Goal: Complete application form

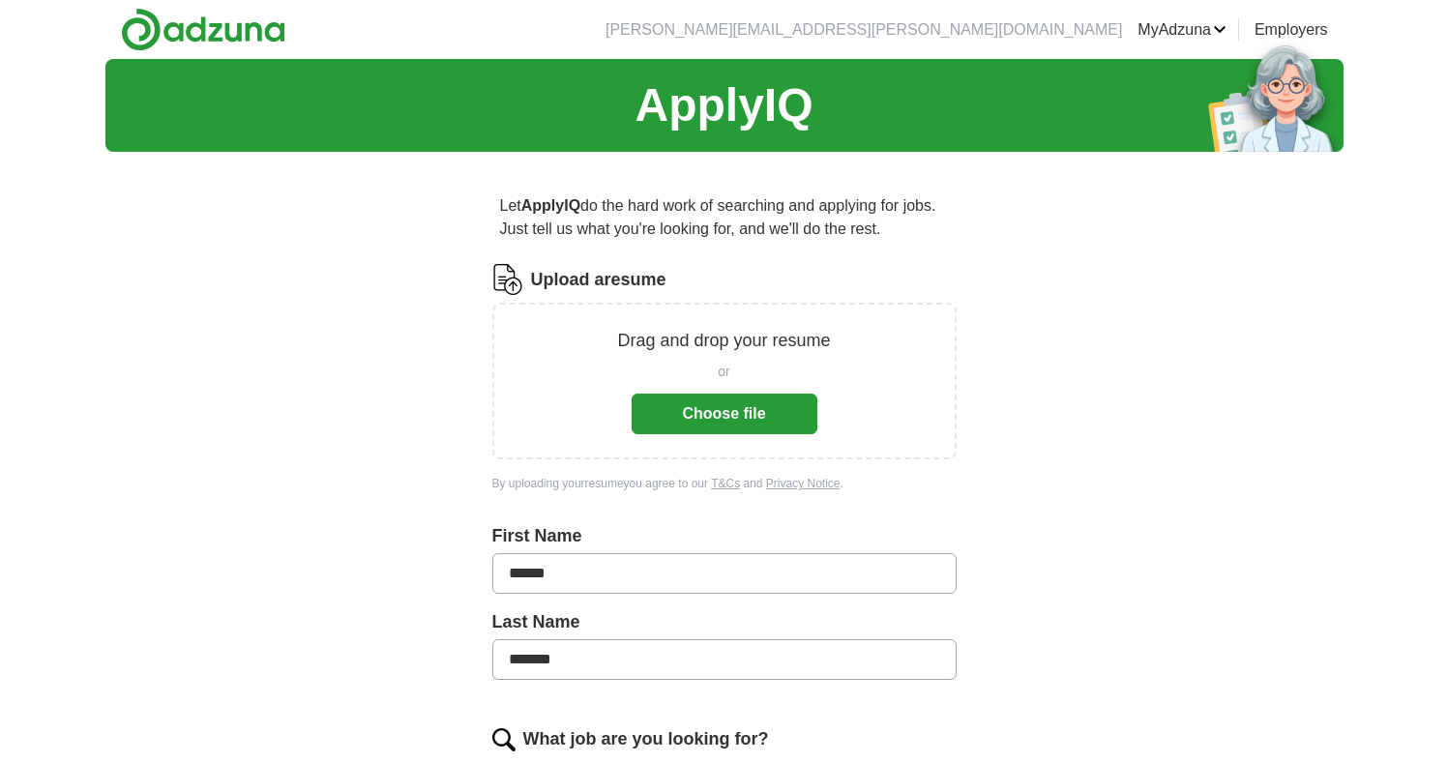
click at [641, 419] on button "Choose file" at bounding box center [724, 414] width 186 height 41
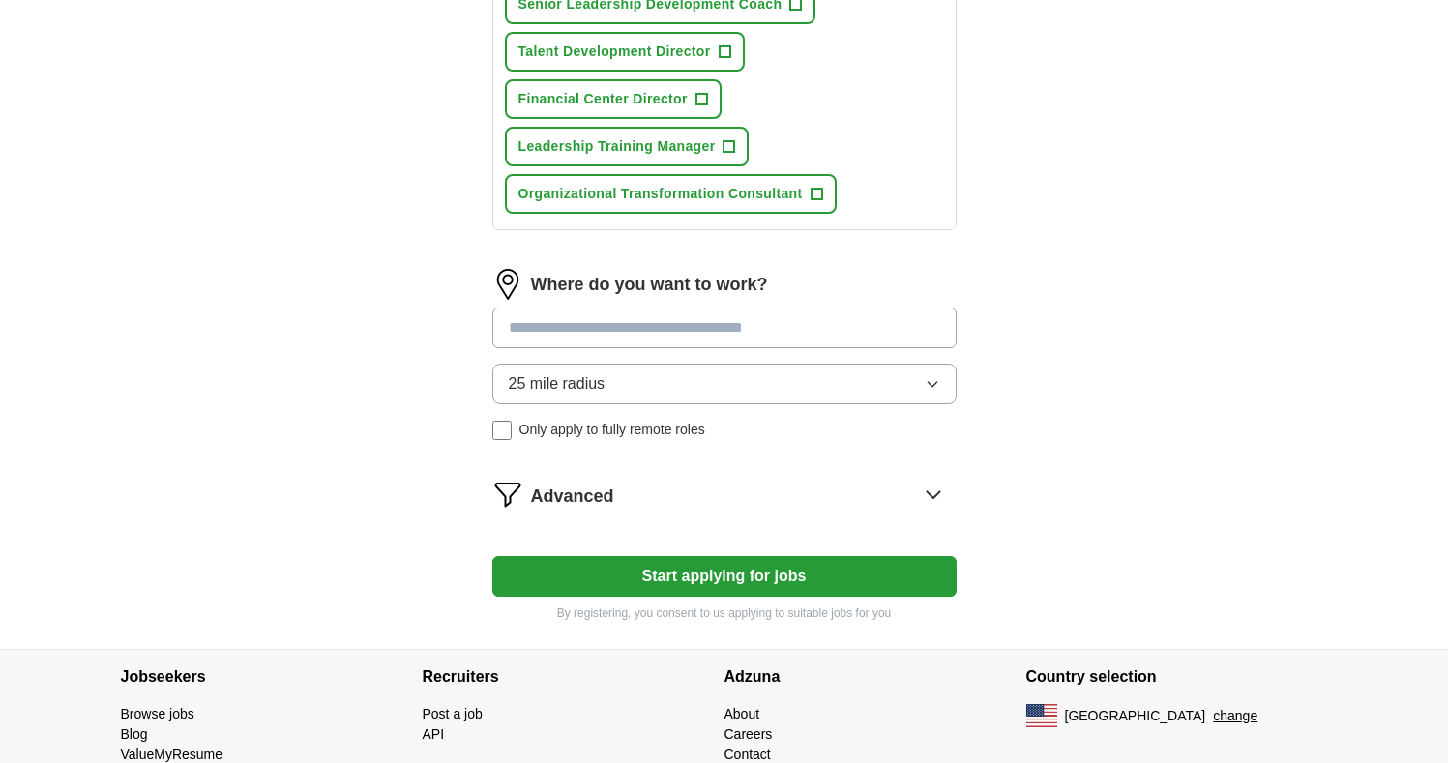
scroll to position [1031, 0]
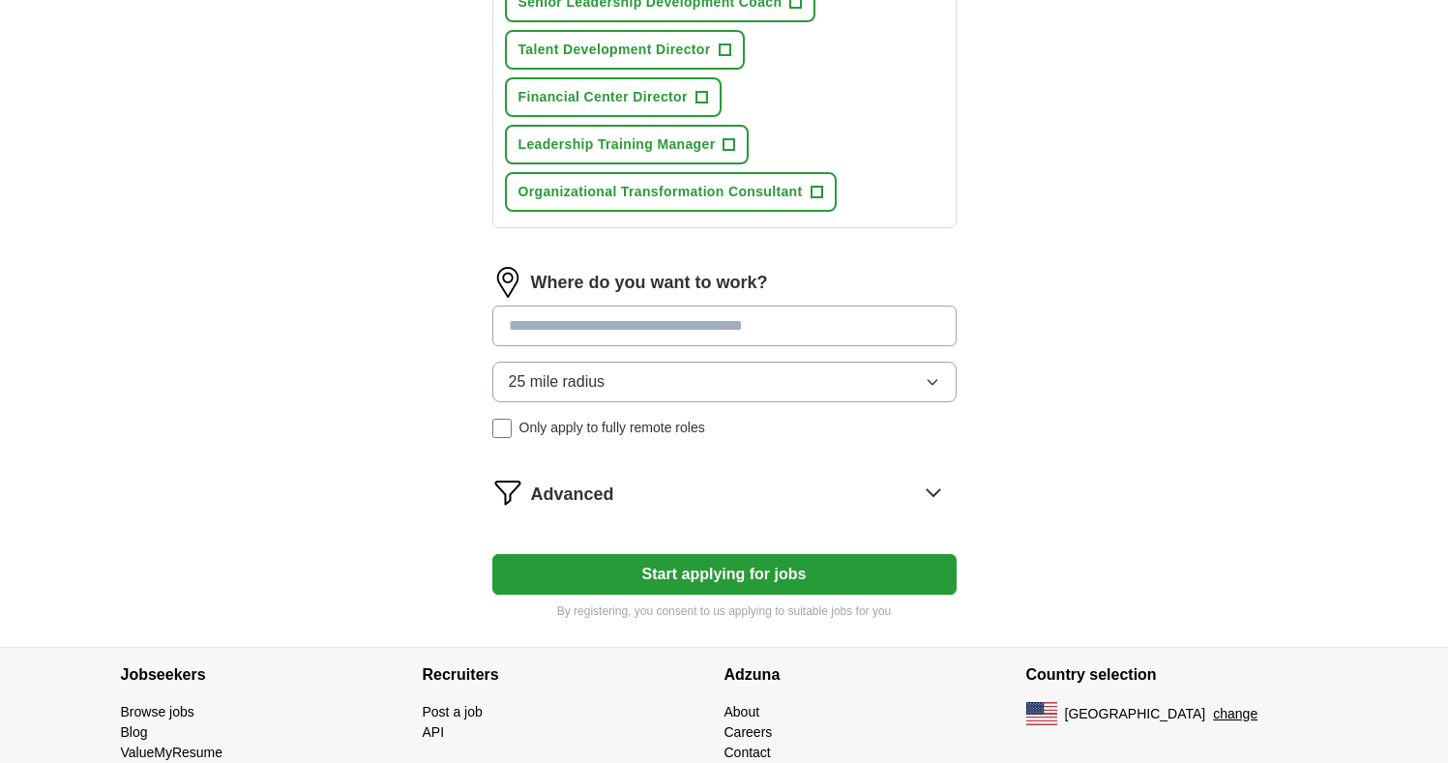
click at [525, 338] on input at bounding box center [724, 326] width 464 height 41
type input "*****"
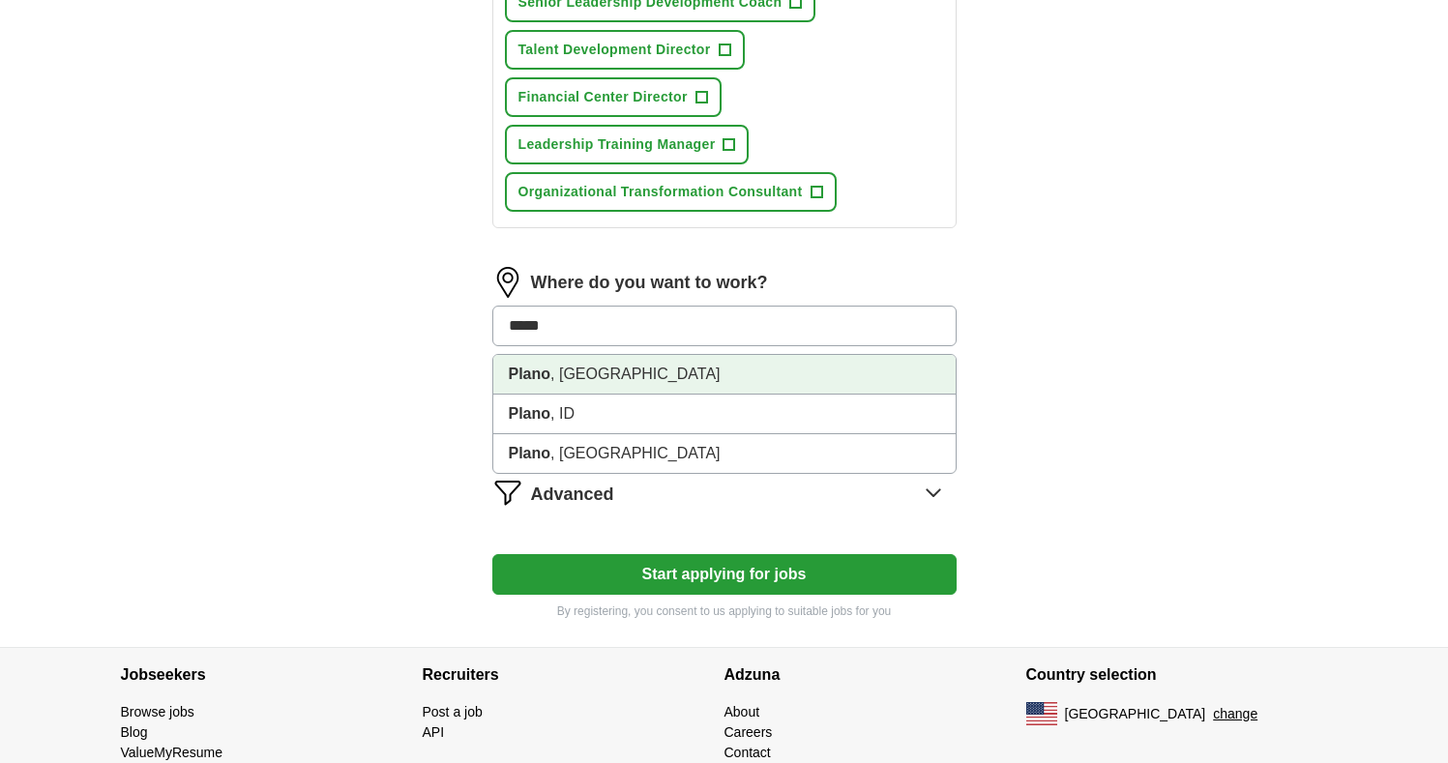
click at [532, 368] on strong "Plano" at bounding box center [530, 374] width 43 height 16
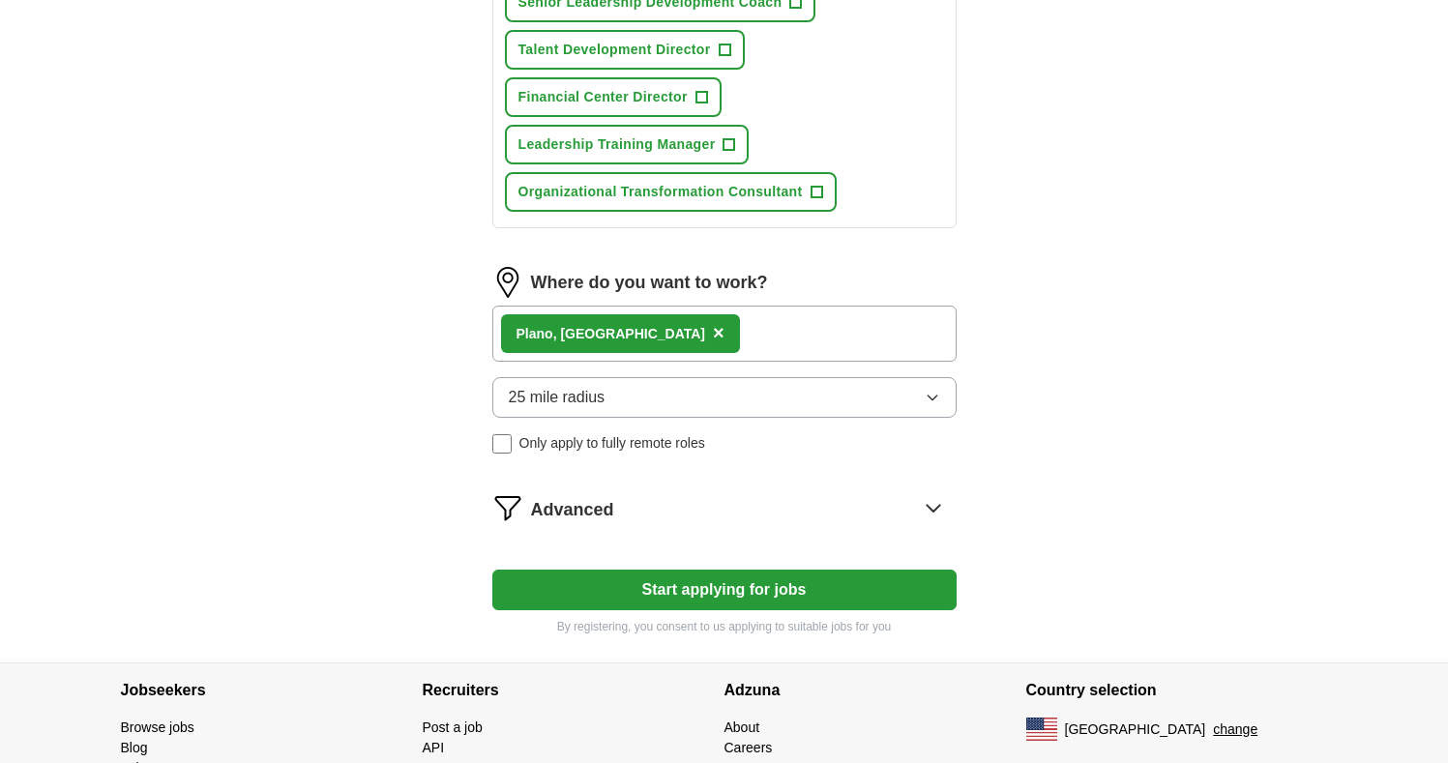
click at [546, 399] on span "25 mile radius" at bounding box center [557, 397] width 97 height 23
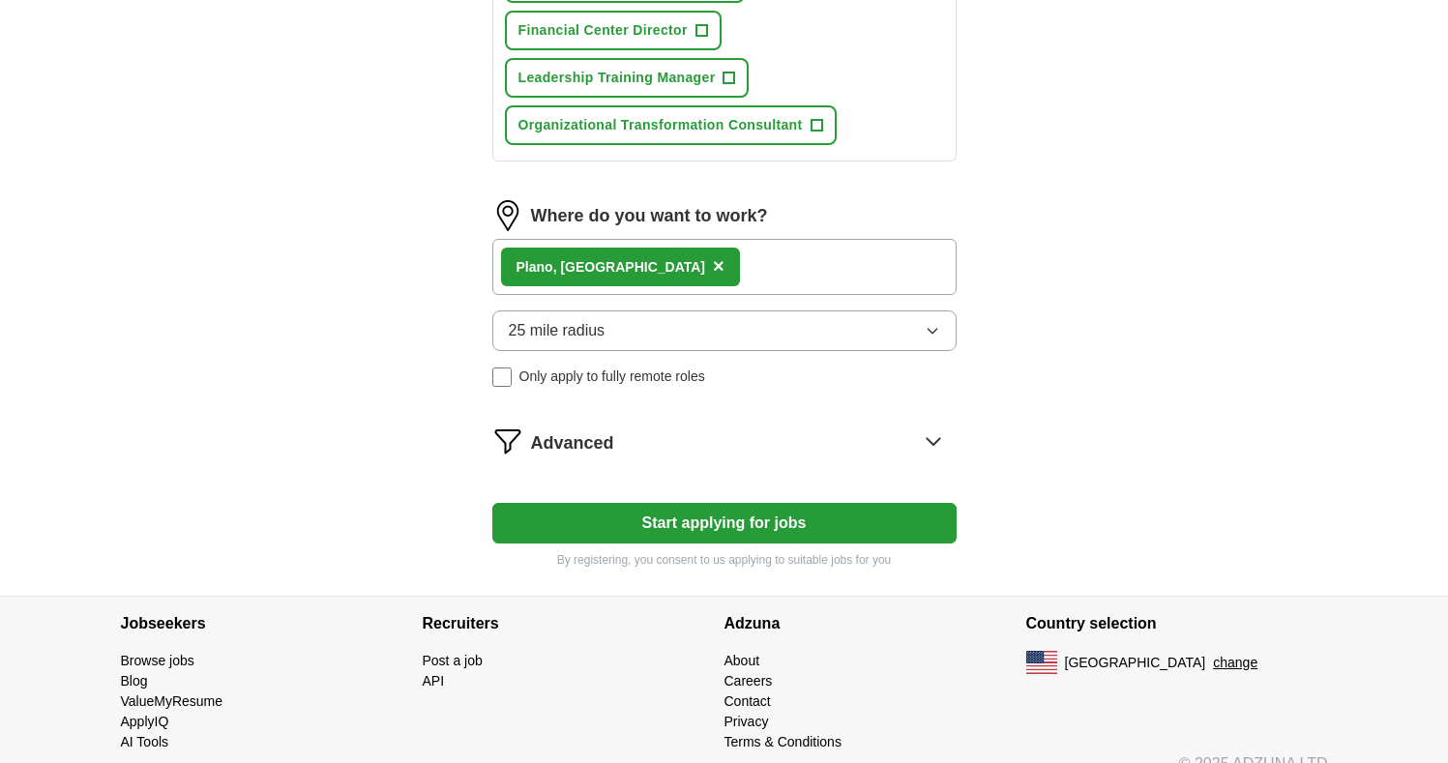
scroll to position [1105, 0]
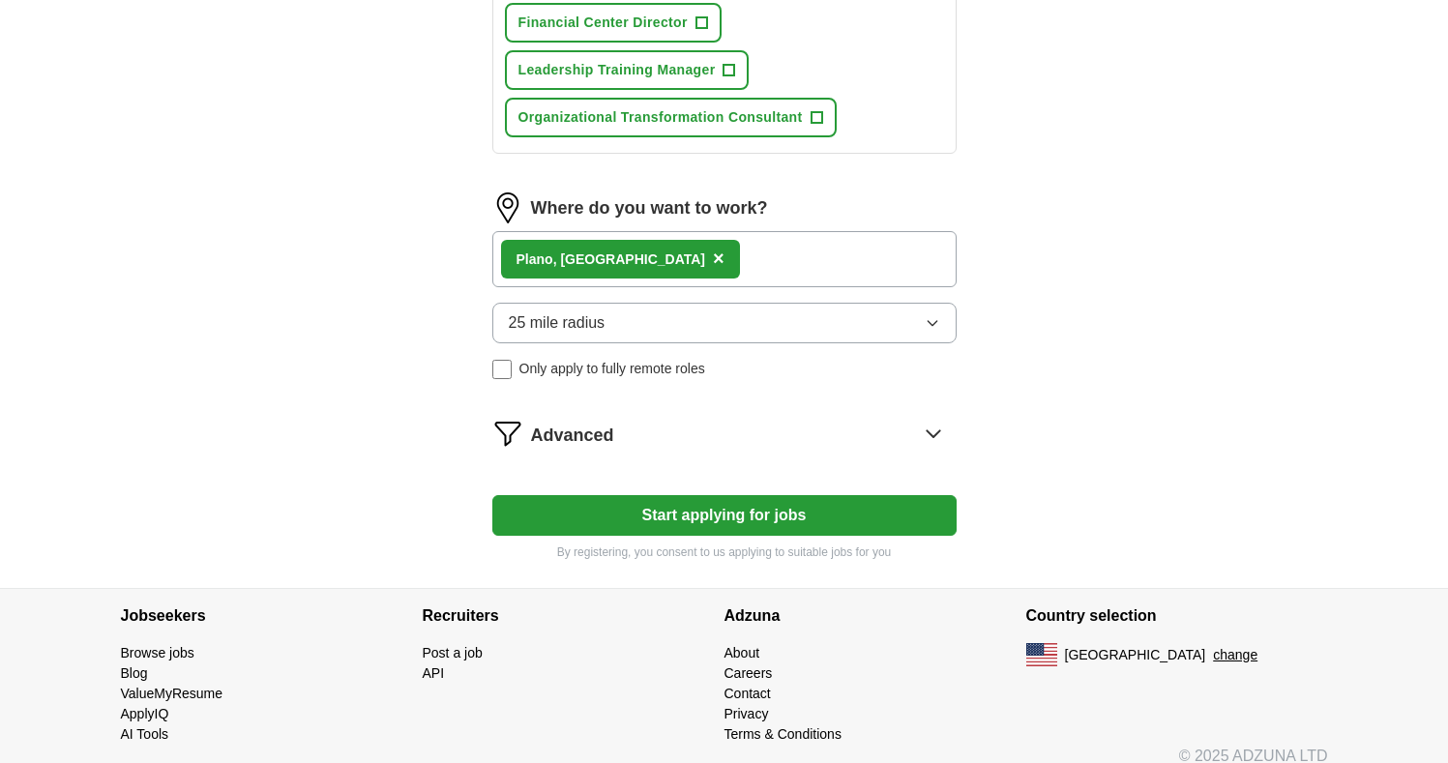
click at [928, 441] on icon at bounding box center [933, 433] width 31 height 31
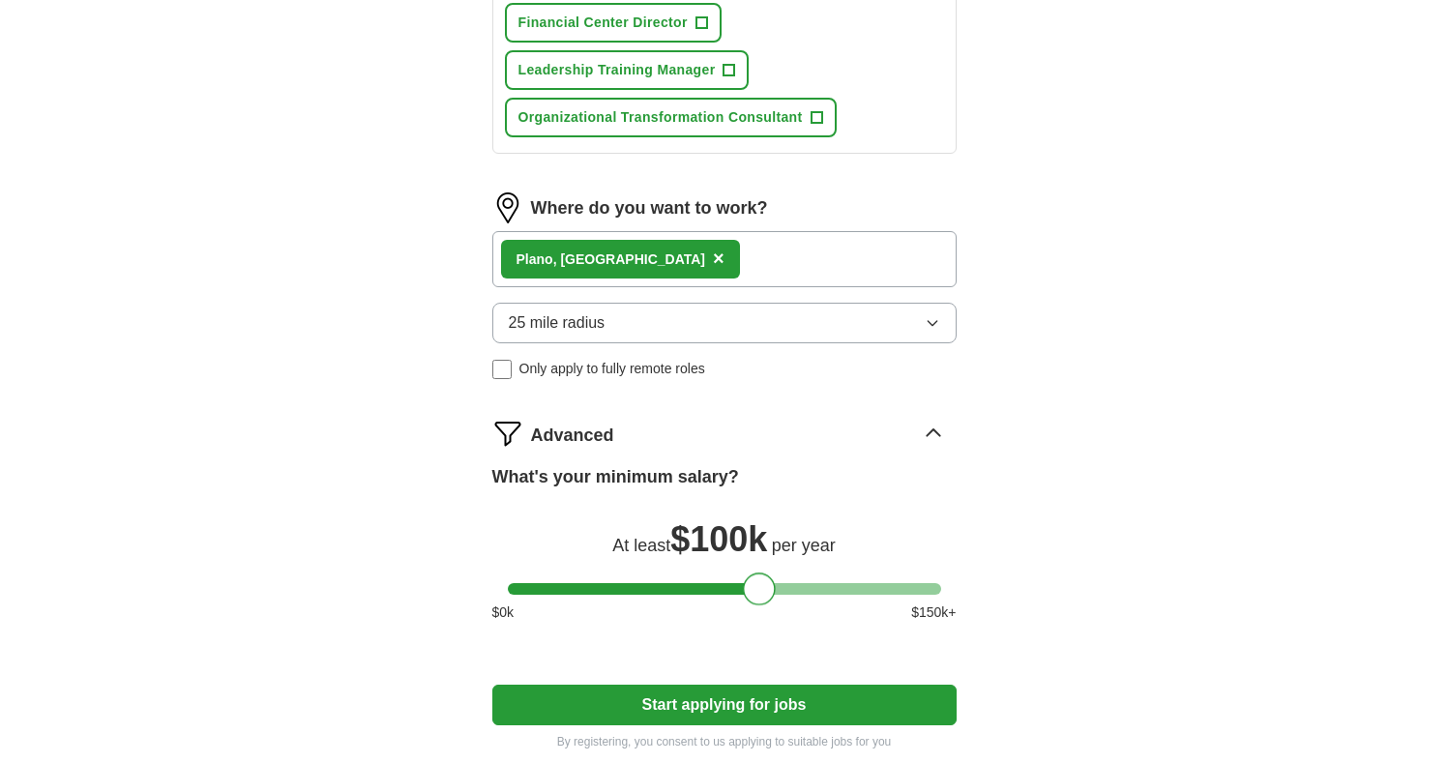
drag, startPoint x: 533, startPoint y: 590, endPoint x: 769, endPoint y: 581, distance: 236.1
click at [769, 581] on div at bounding box center [759, 588] width 33 height 33
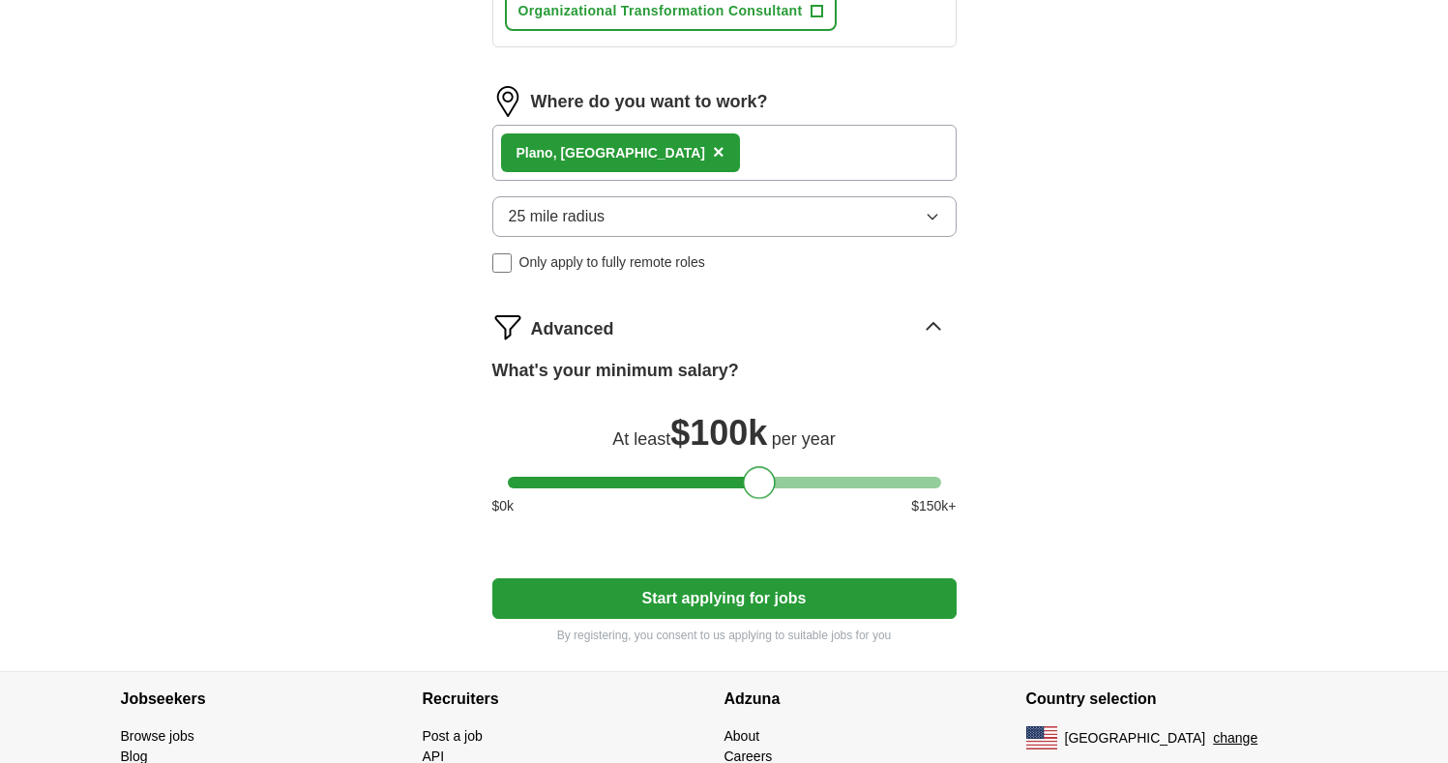
scroll to position [1253, 0]
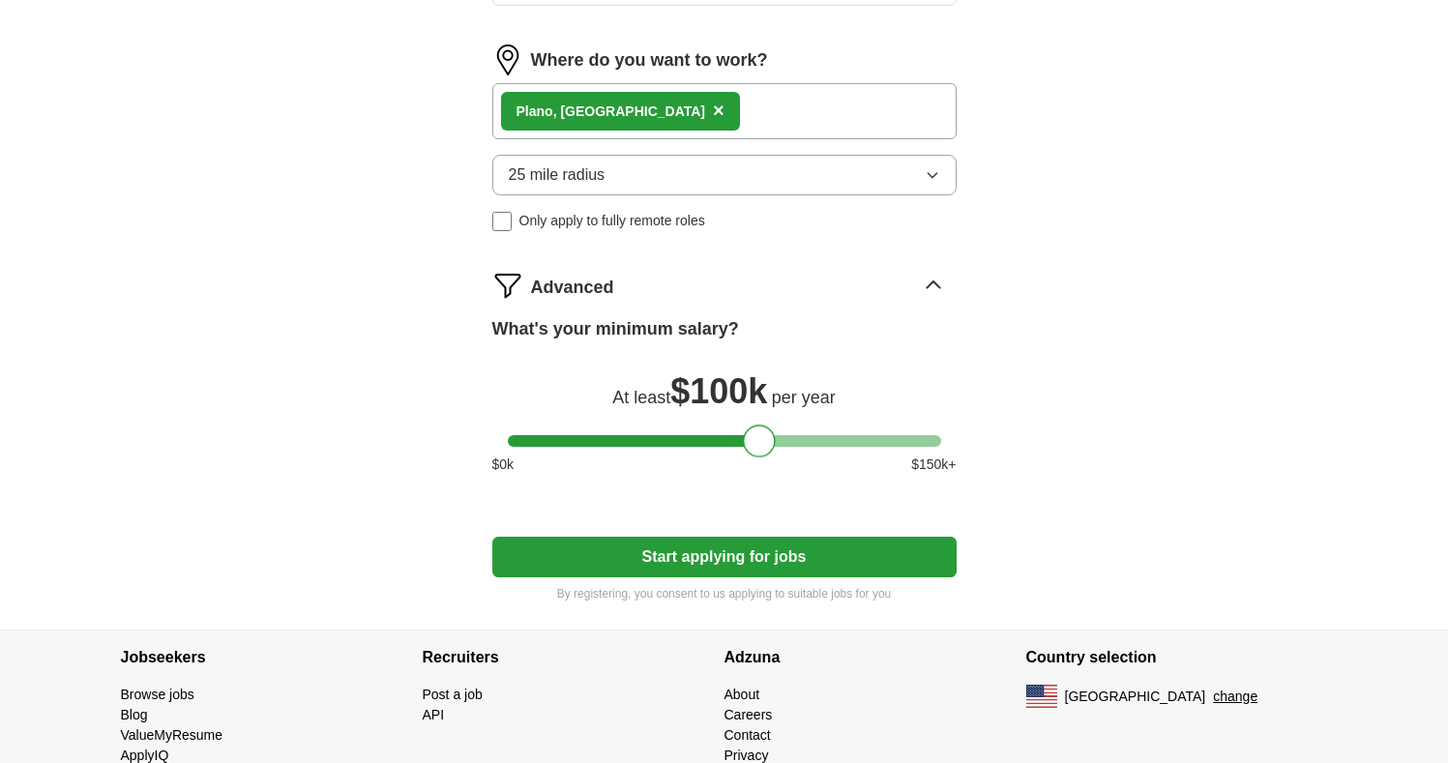
click at [643, 562] on button "Start applying for jobs" at bounding box center [724, 557] width 464 height 41
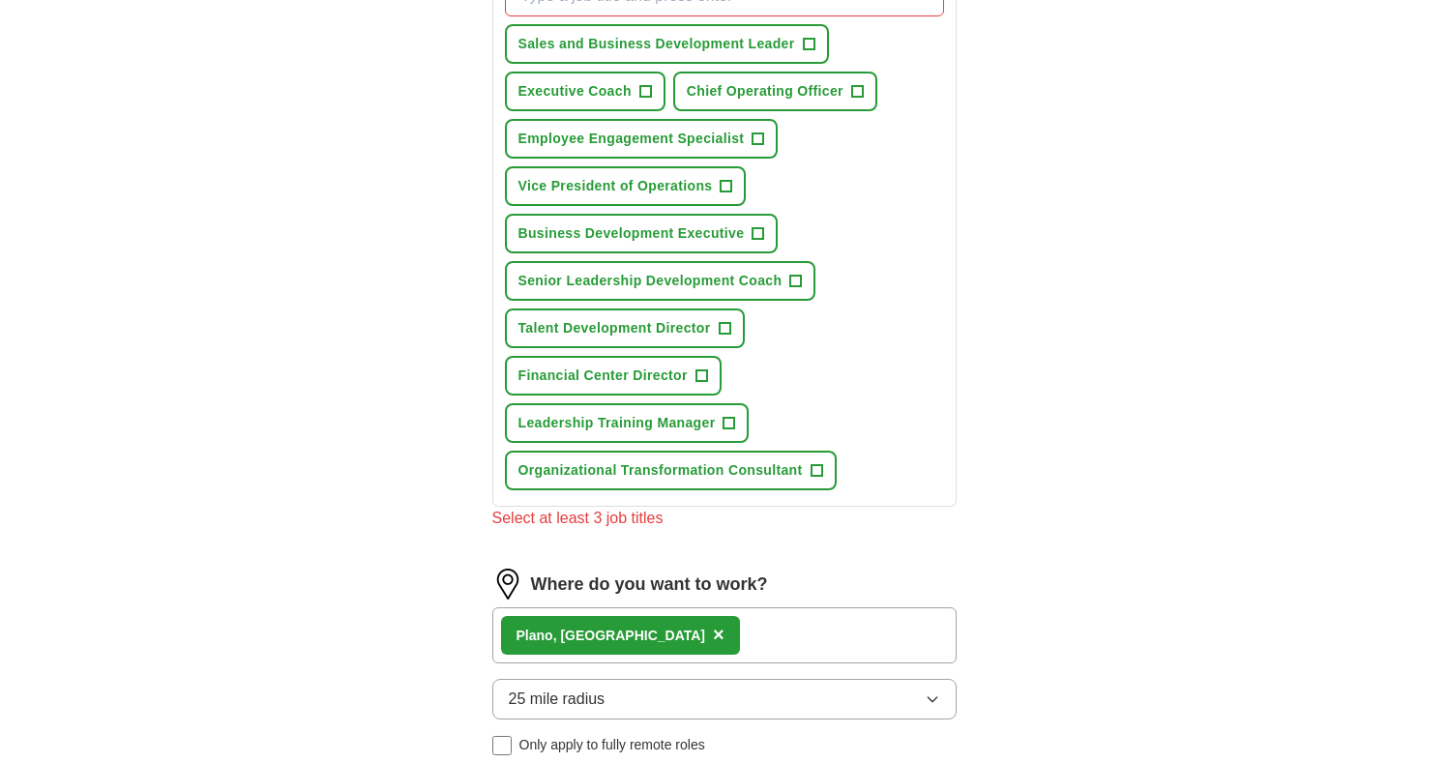
scroll to position [672, 0]
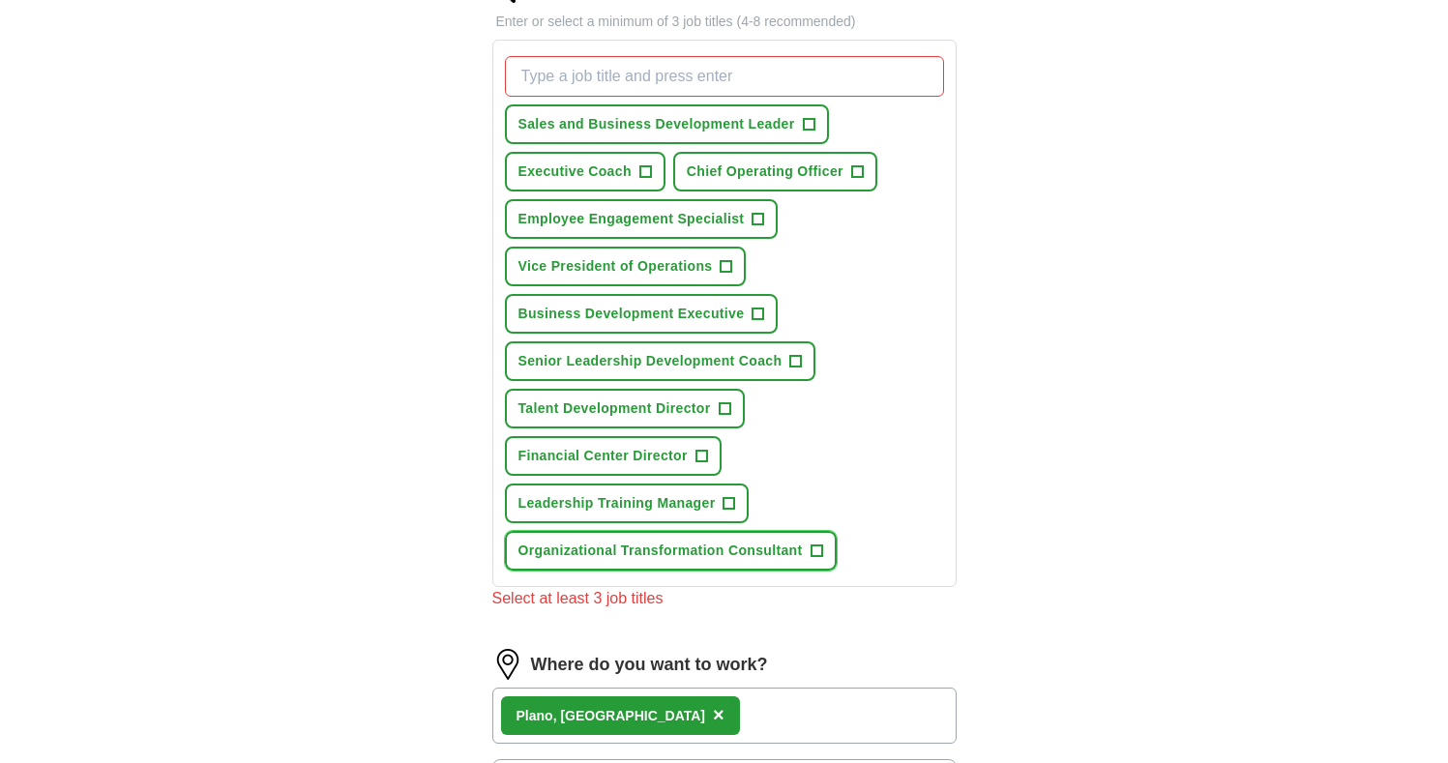
click at [816, 546] on span "+" at bounding box center [816, 550] width 12 height 15
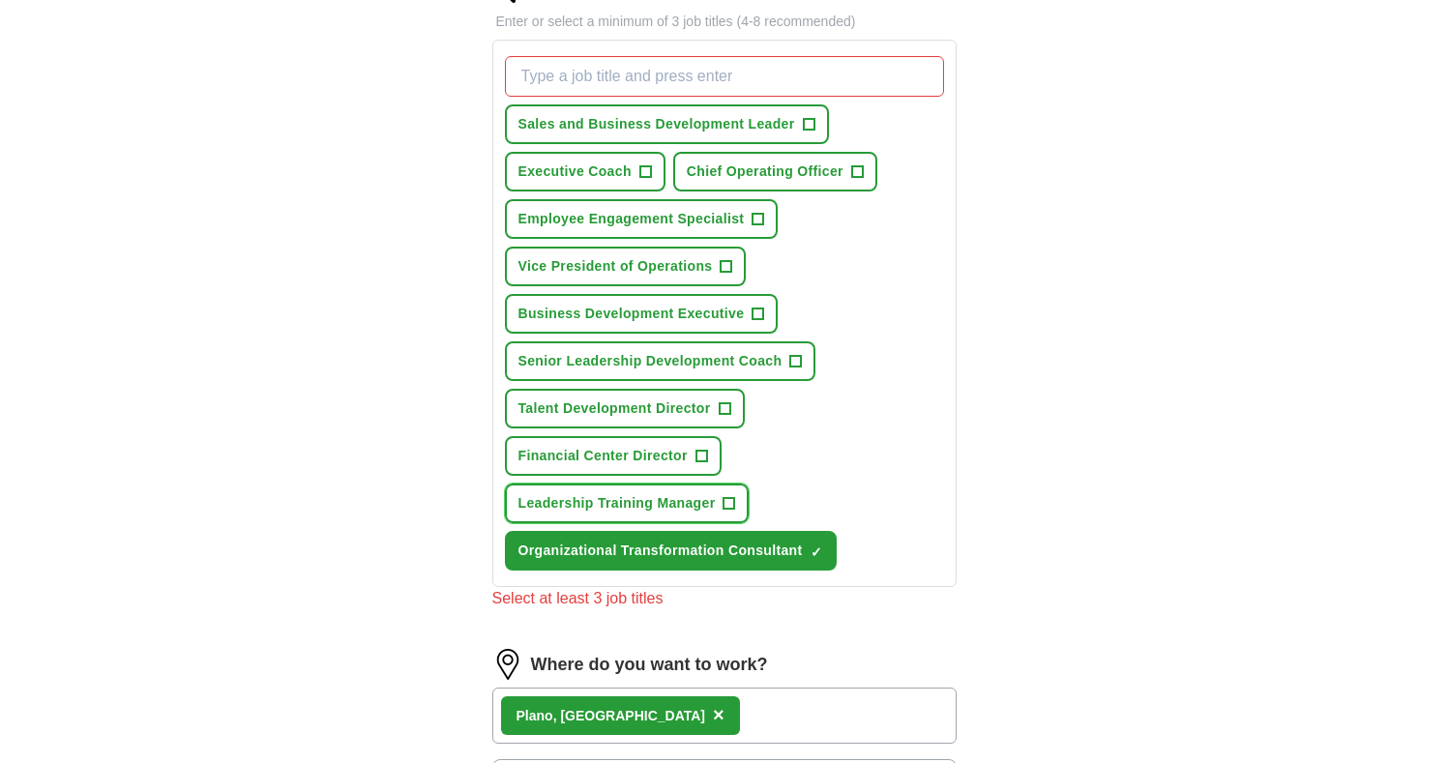
click at [732, 505] on span "+" at bounding box center [729, 503] width 12 height 15
click at [704, 454] on span "+" at bounding box center [701, 456] width 12 height 15
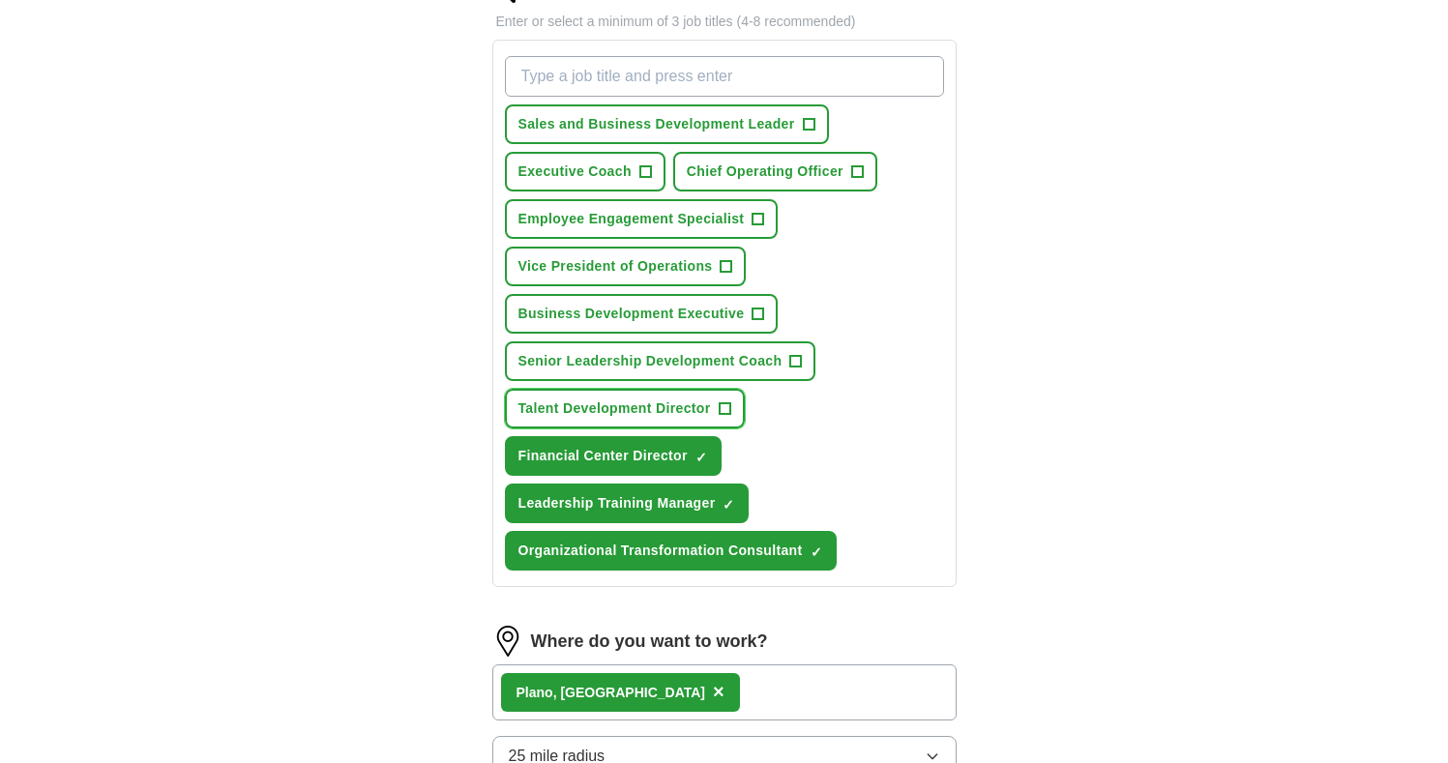
click at [724, 412] on span "+" at bounding box center [724, 408] width 12 height 15
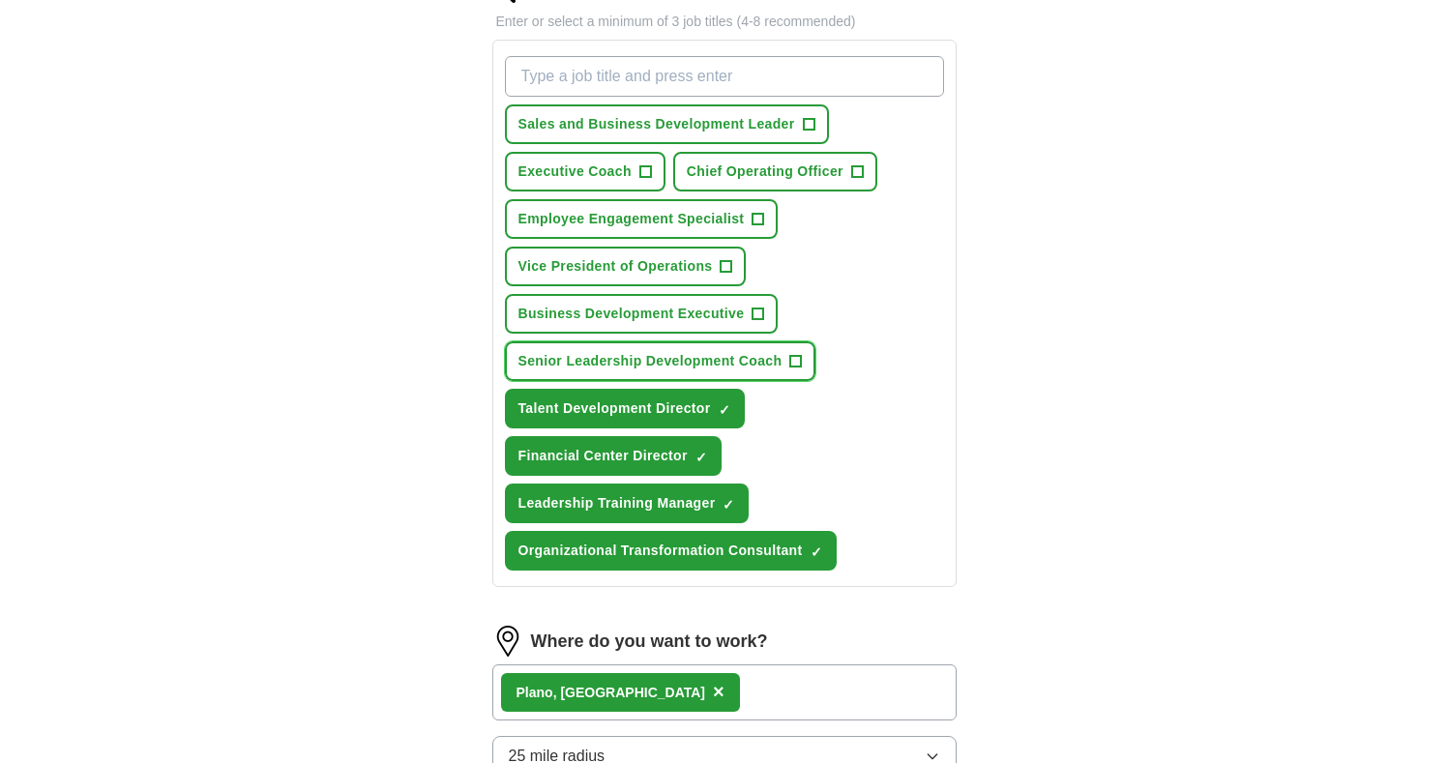
click at [799, 366] on span "+" at bounding box center [796, 361] width 12 height 15
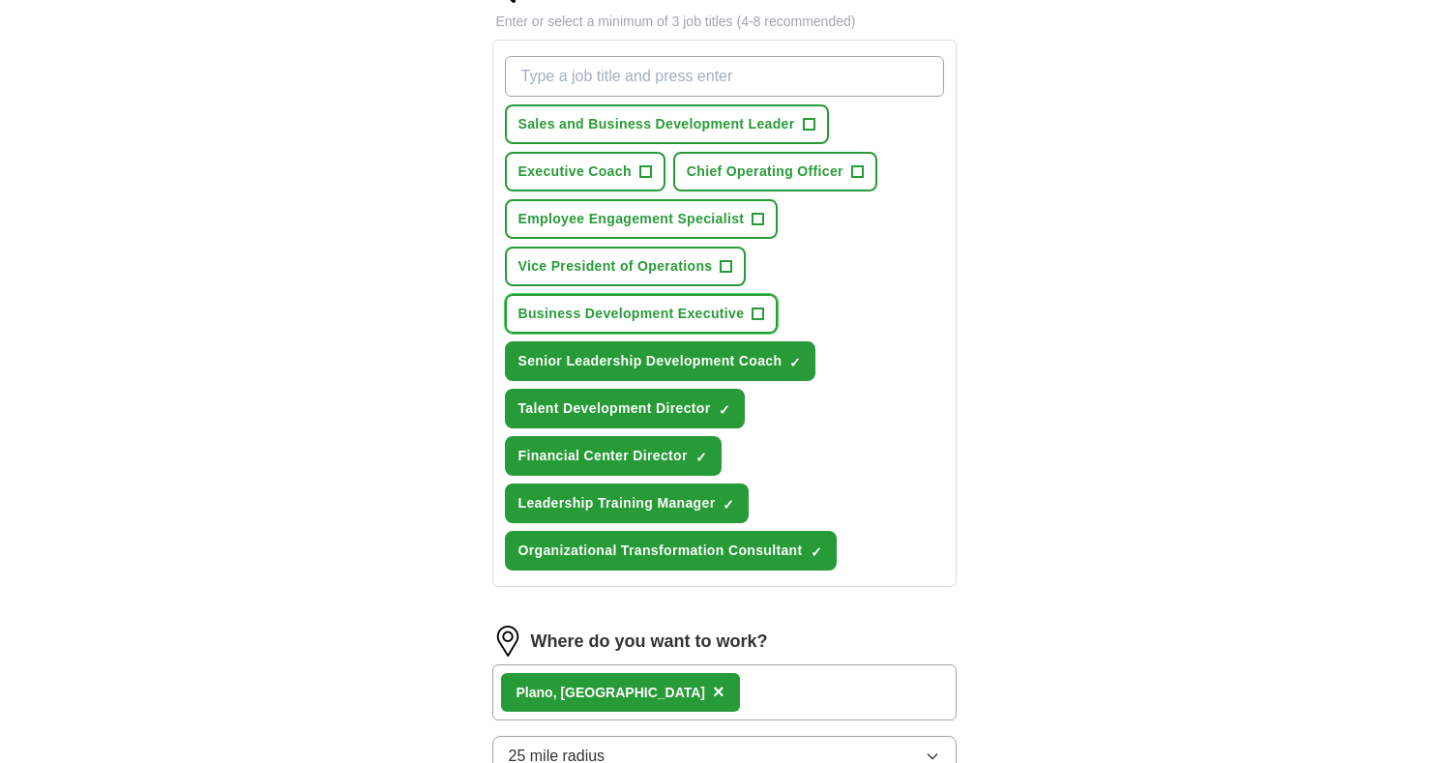
click at [763, 317] on button "Business Development Executive +" at bounding box center [642, 314] width 274 height 40
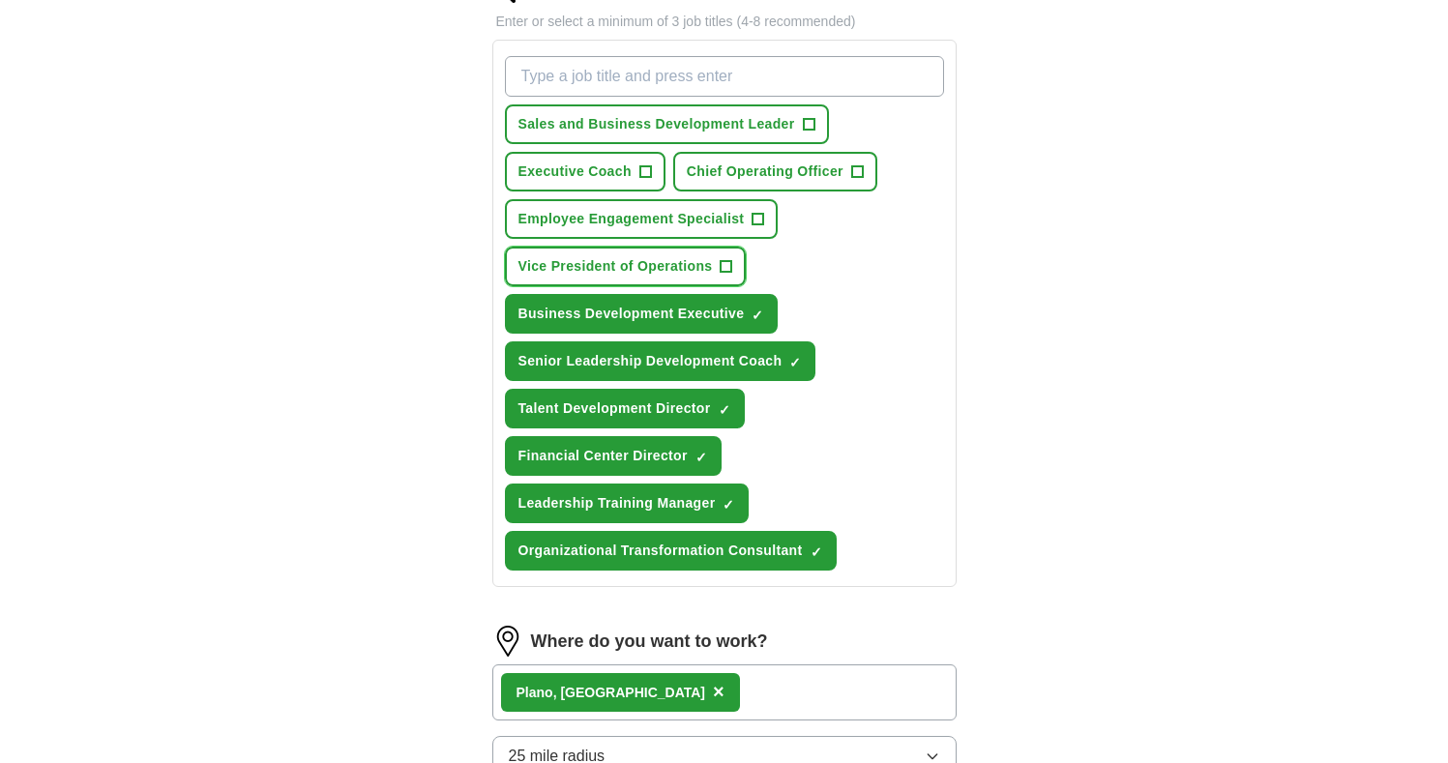
click at [728, 267] on span "+" at bounding box center [726, 266] width 12 height 15
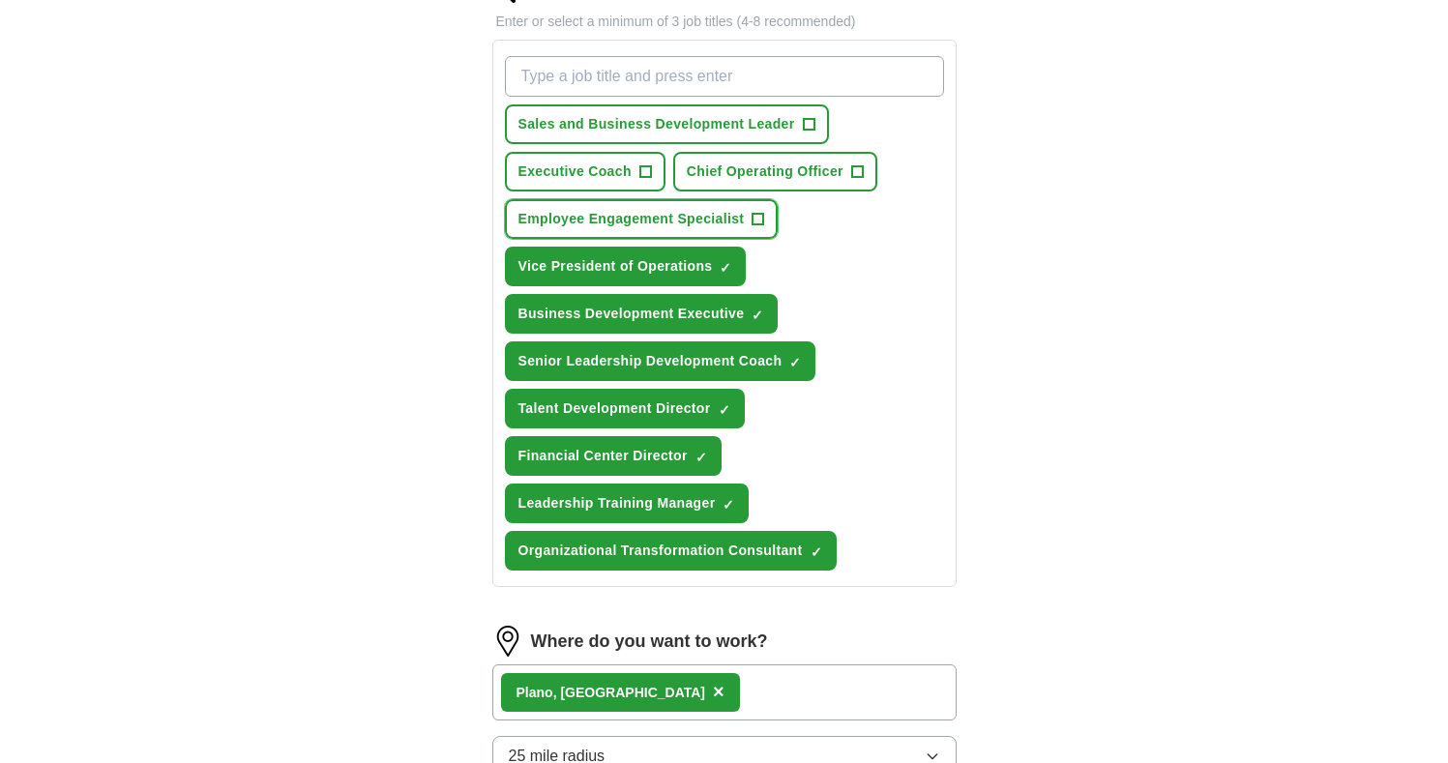
click at [752, 223] on span "+" at bounding box center [758, 219] width 12 height 15
click at [865, 171] on button "Chief Operating Officer +" at bounding box center [775, 172] width 204 height 40
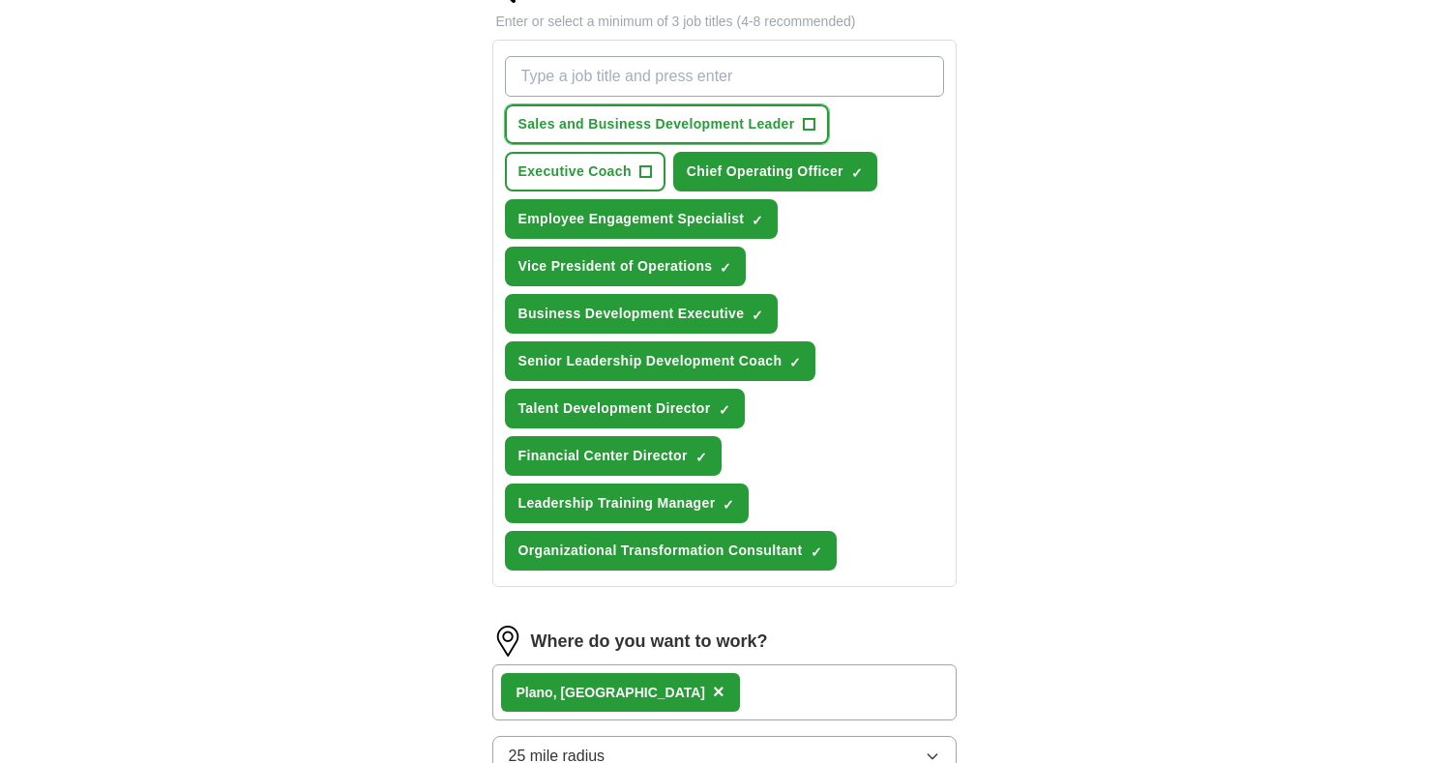
click at [815, 122] on button "Sales and Business Development Leader +" at bounding box center [667, 124] width 324 height 40
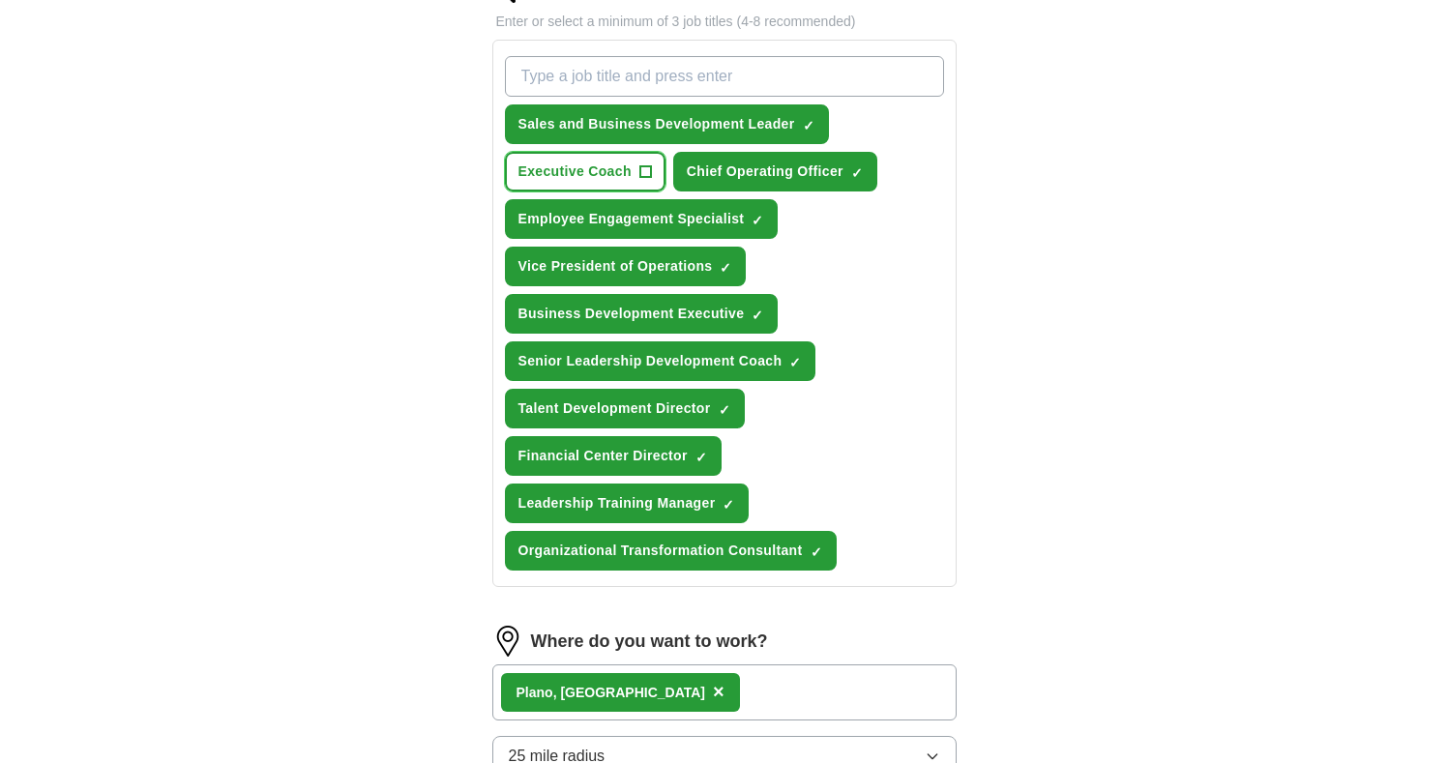
click at [654, 169] on button "Executive Coach +" at bounding box center [585, 172] width 161 height 40
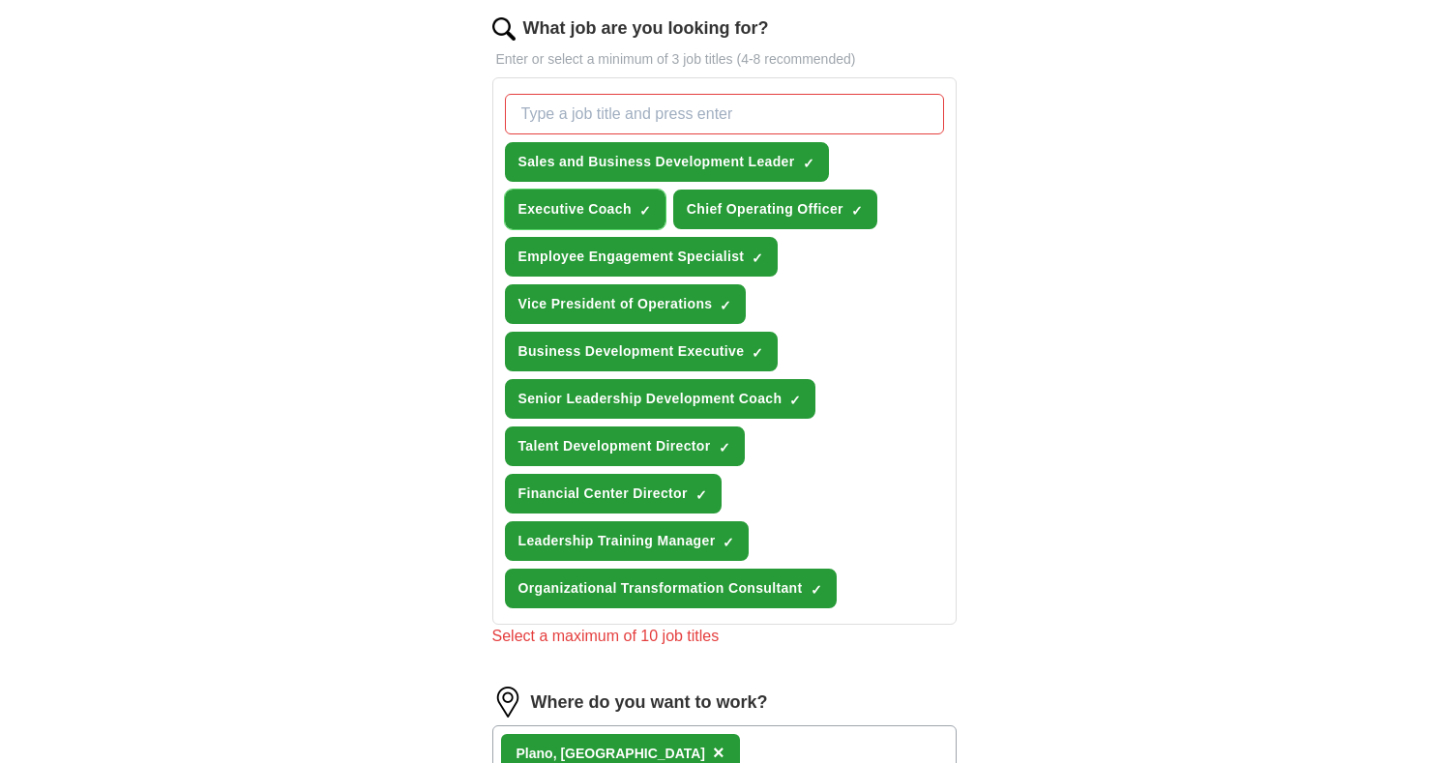
scroll to position [567, 0]
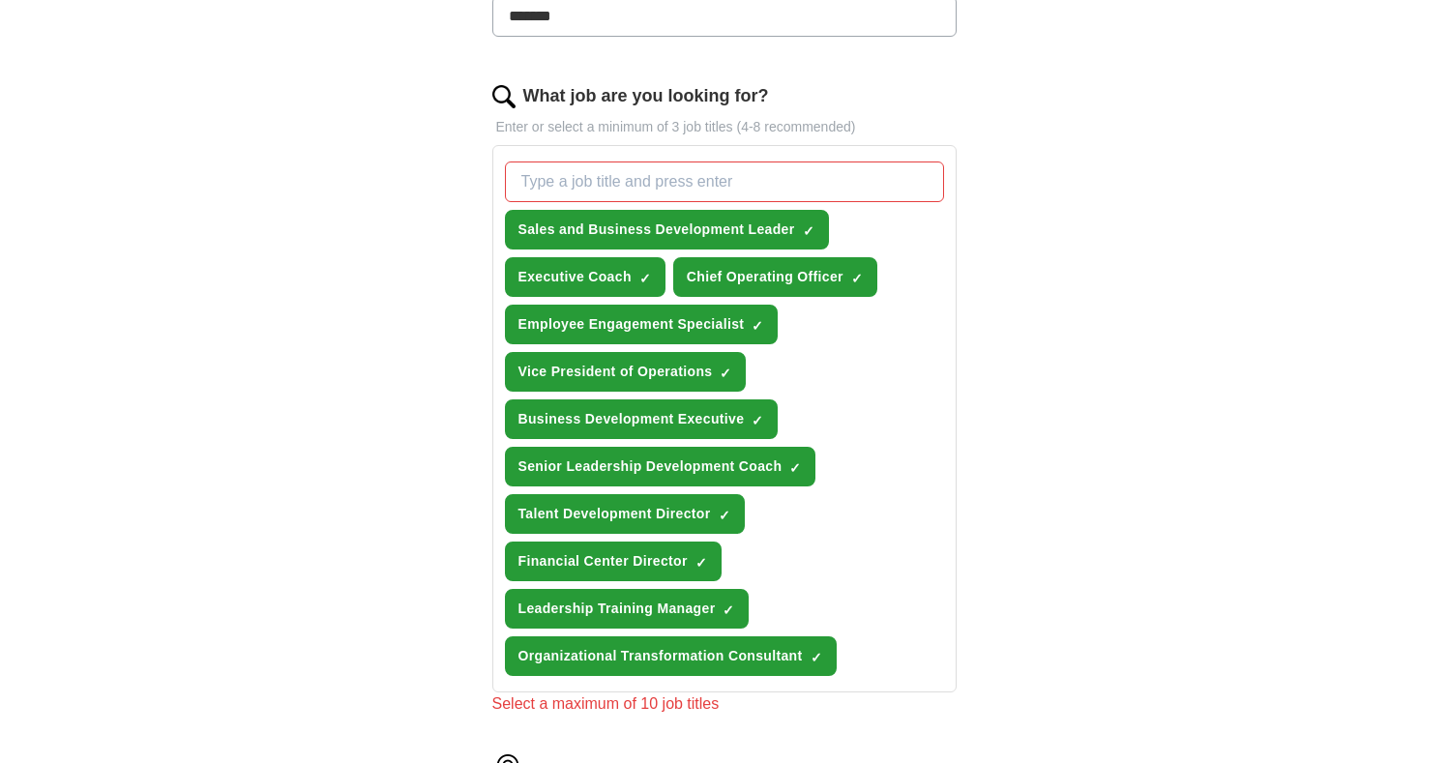
click at [593, 189] on input "What job are you looking for?" at bounding box center [724, 181] width 439 height 41
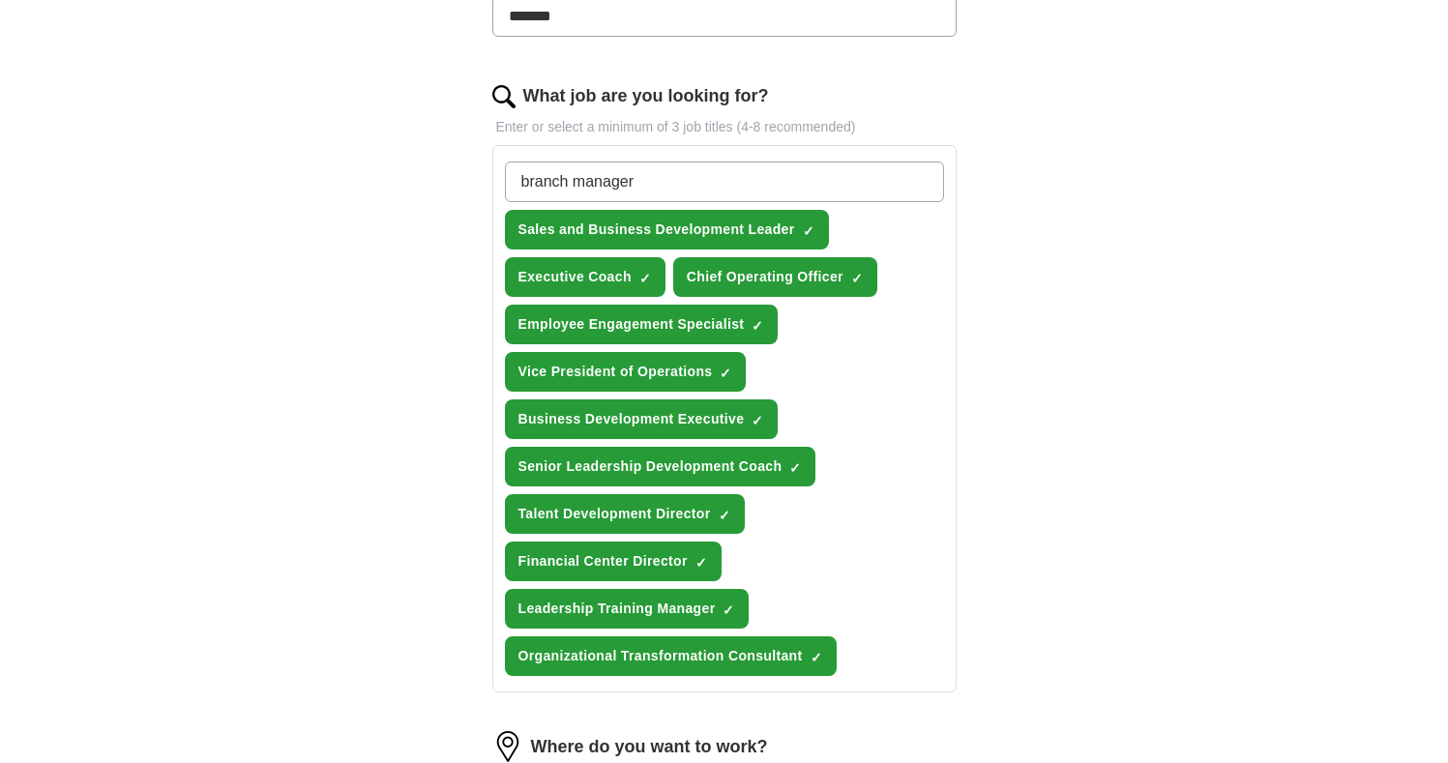
type input "branch manager"
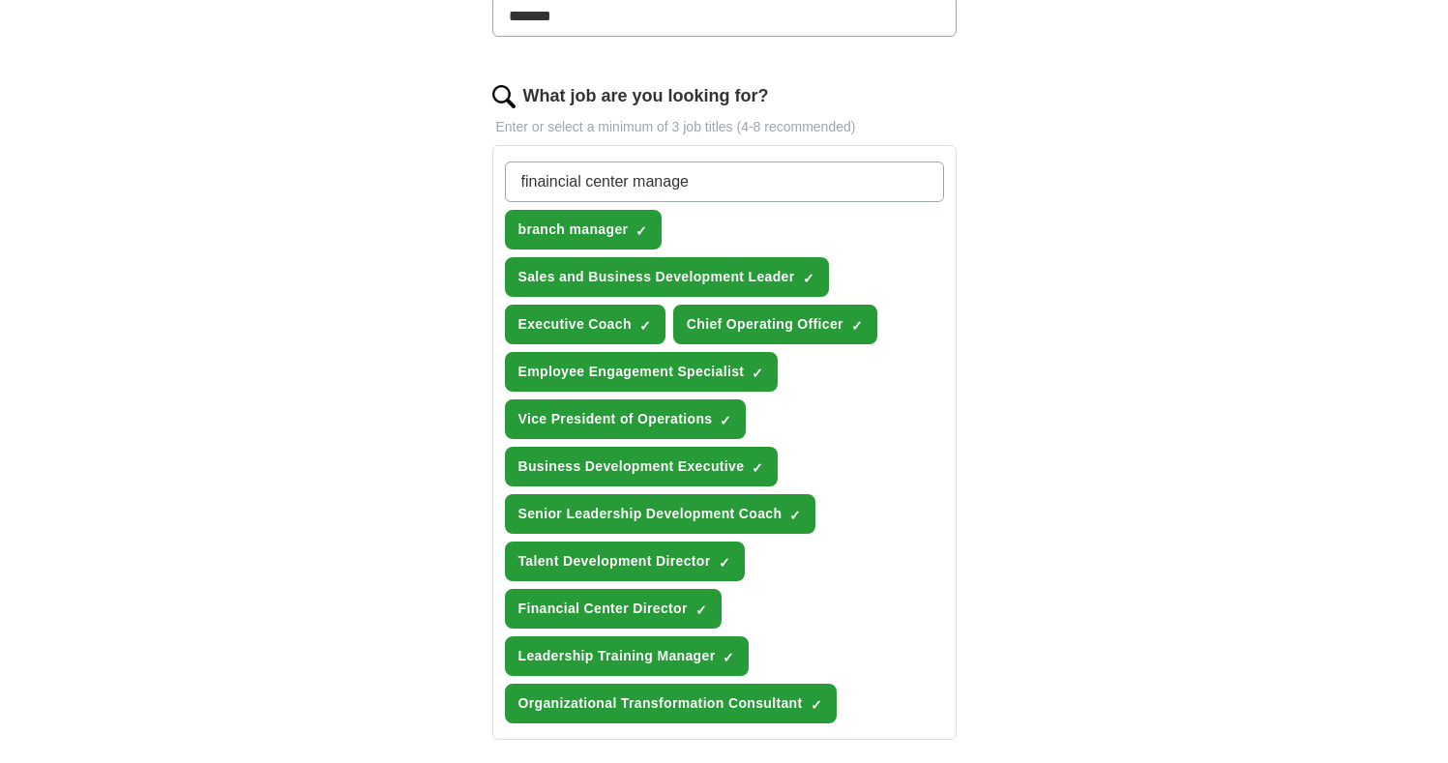
type input "finaincial center manager"
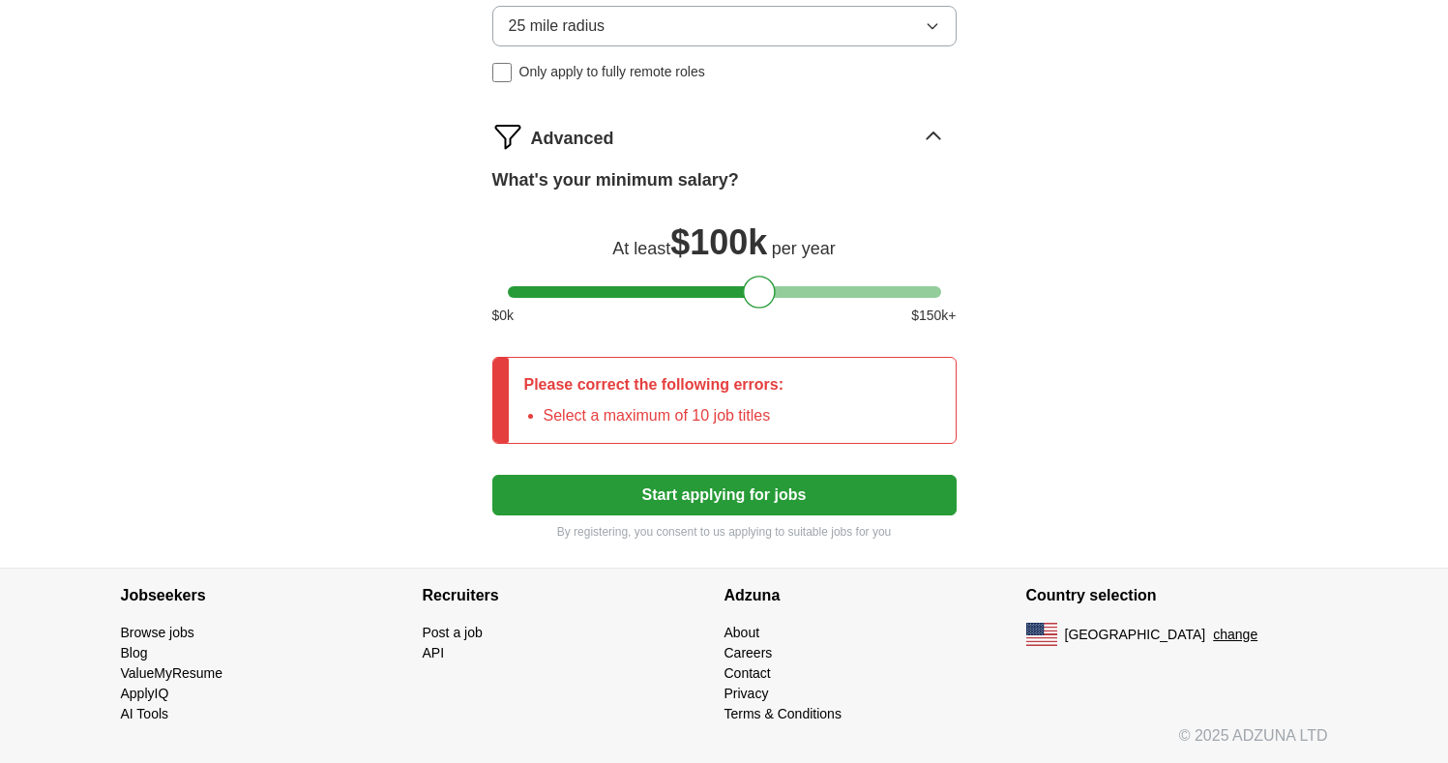
scroll to position [1473, 0]
click at [652, 502] on button "Start applying for jobs" at bounding box center [724, 495] width 464 height 41
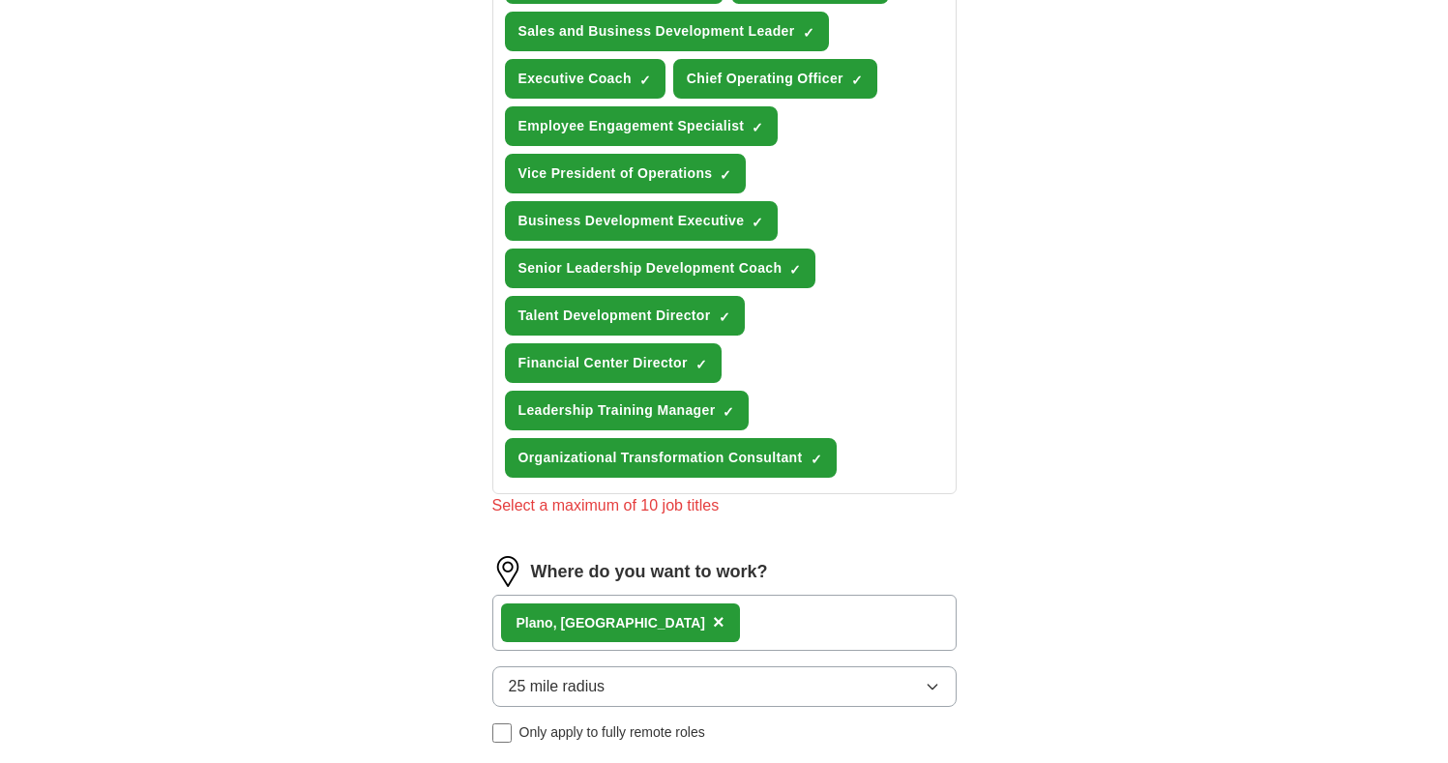
scroll to position [732, 0]
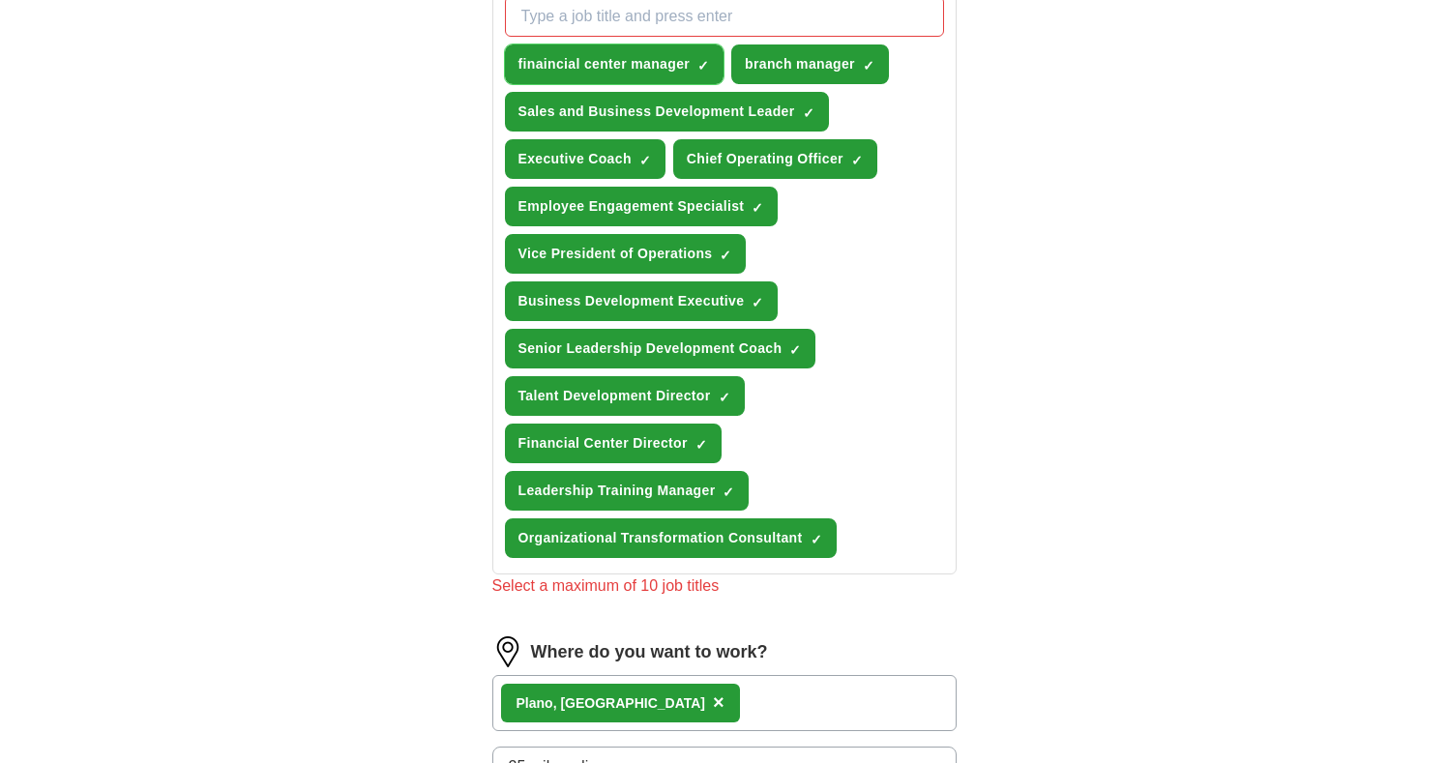
click at [0, 0] on span "×" at bounding box center [0, 0] width 0 height 0
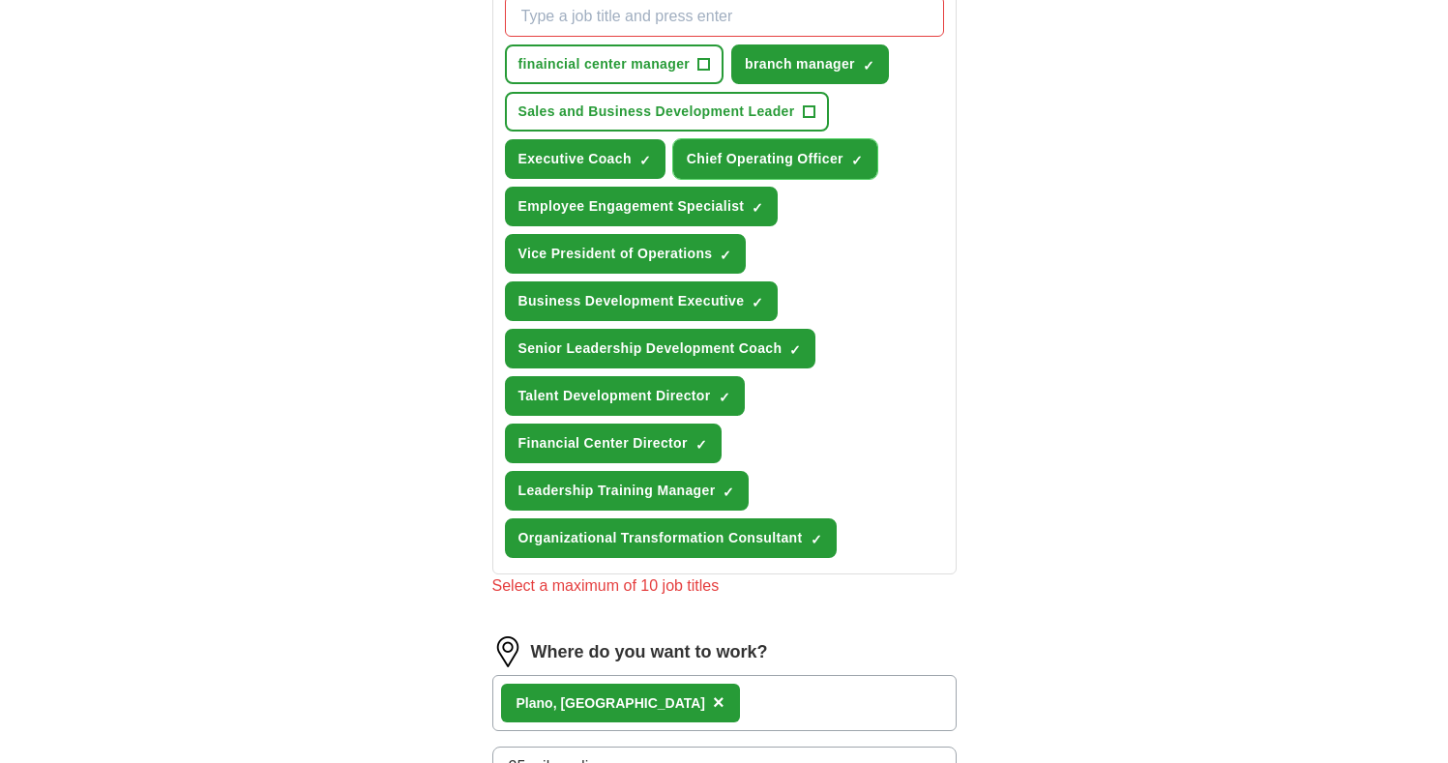
click at [0, 0] on span "×" at bounding box center [0, 0] width 0 height 0
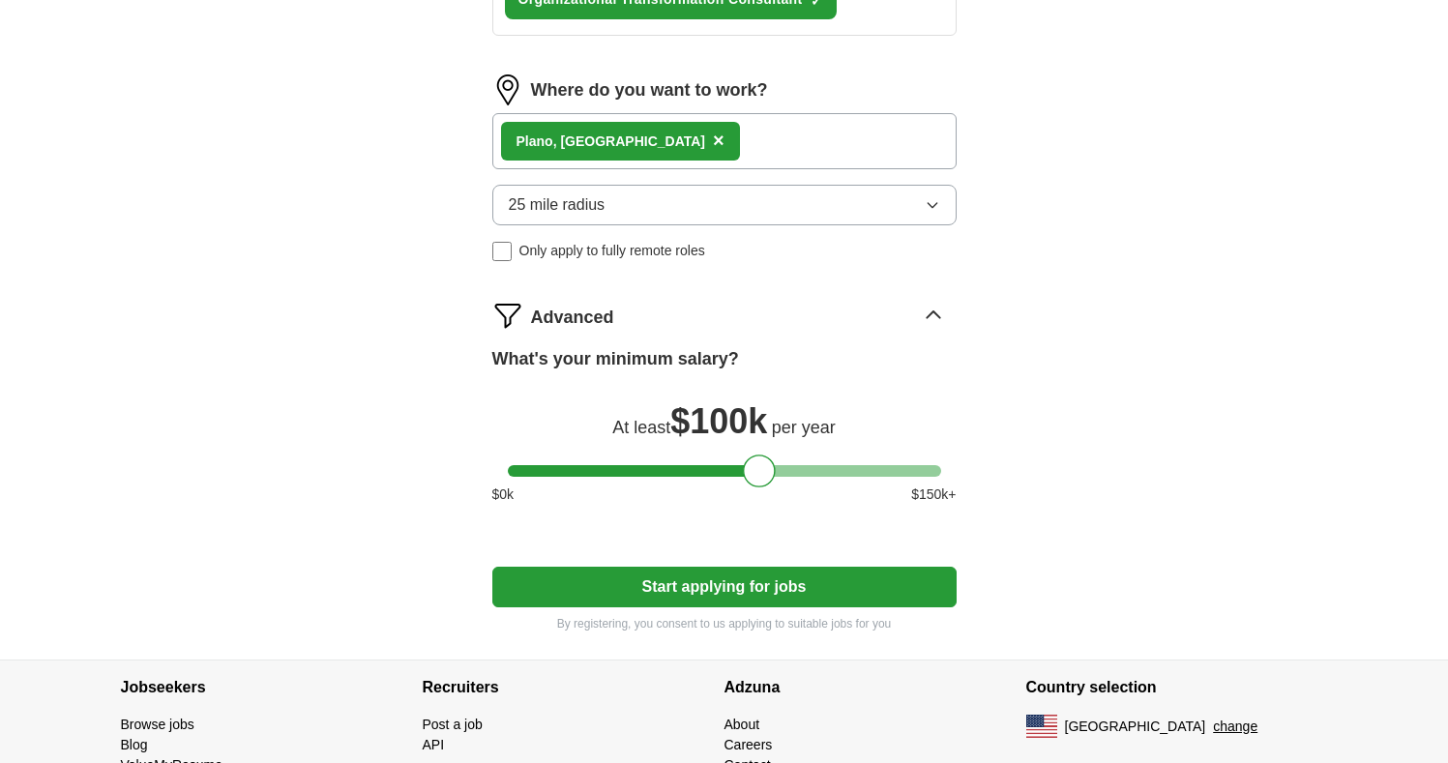
scroll to position [1362, 0]
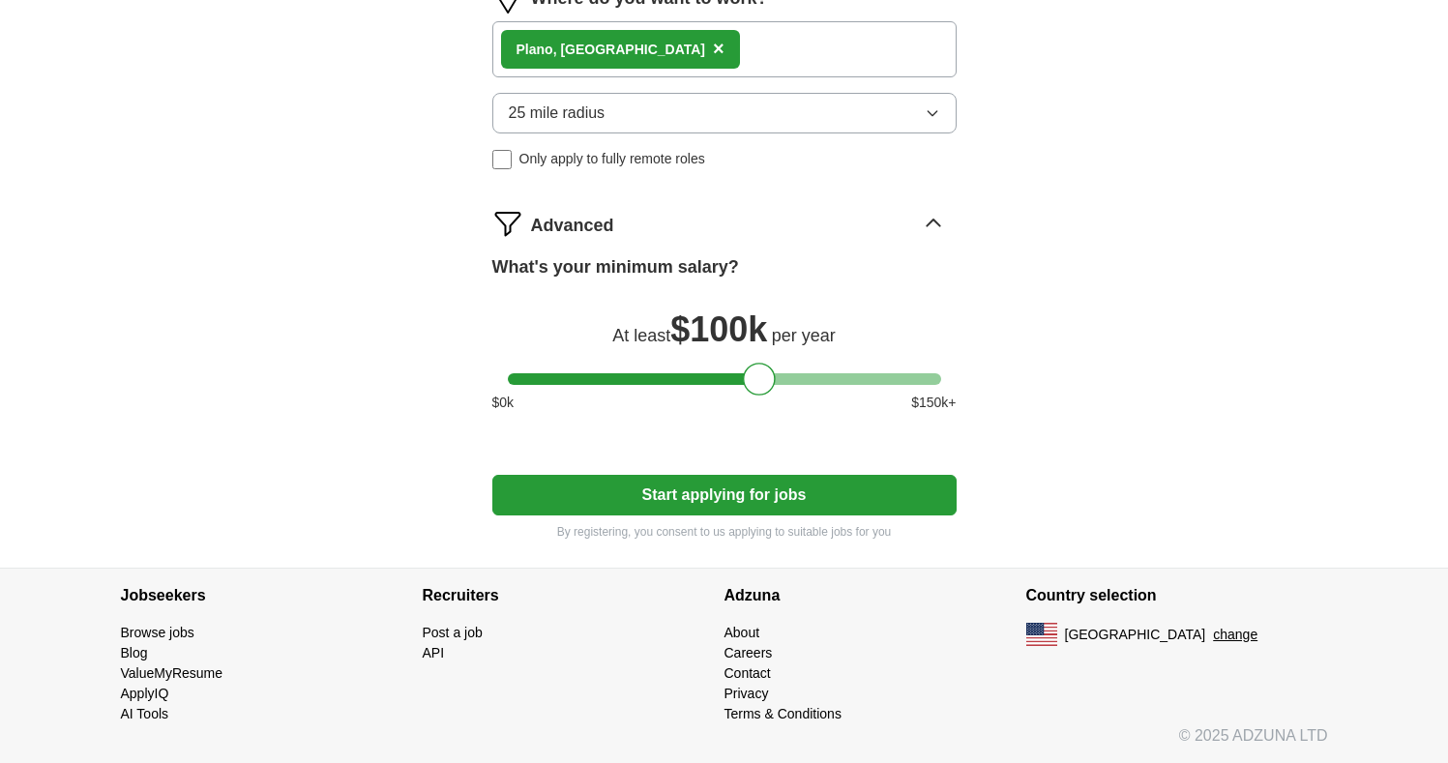
click at [754, 498] on button "Start applying for jobs" at bounding box center [724, 495] width 464 height 41
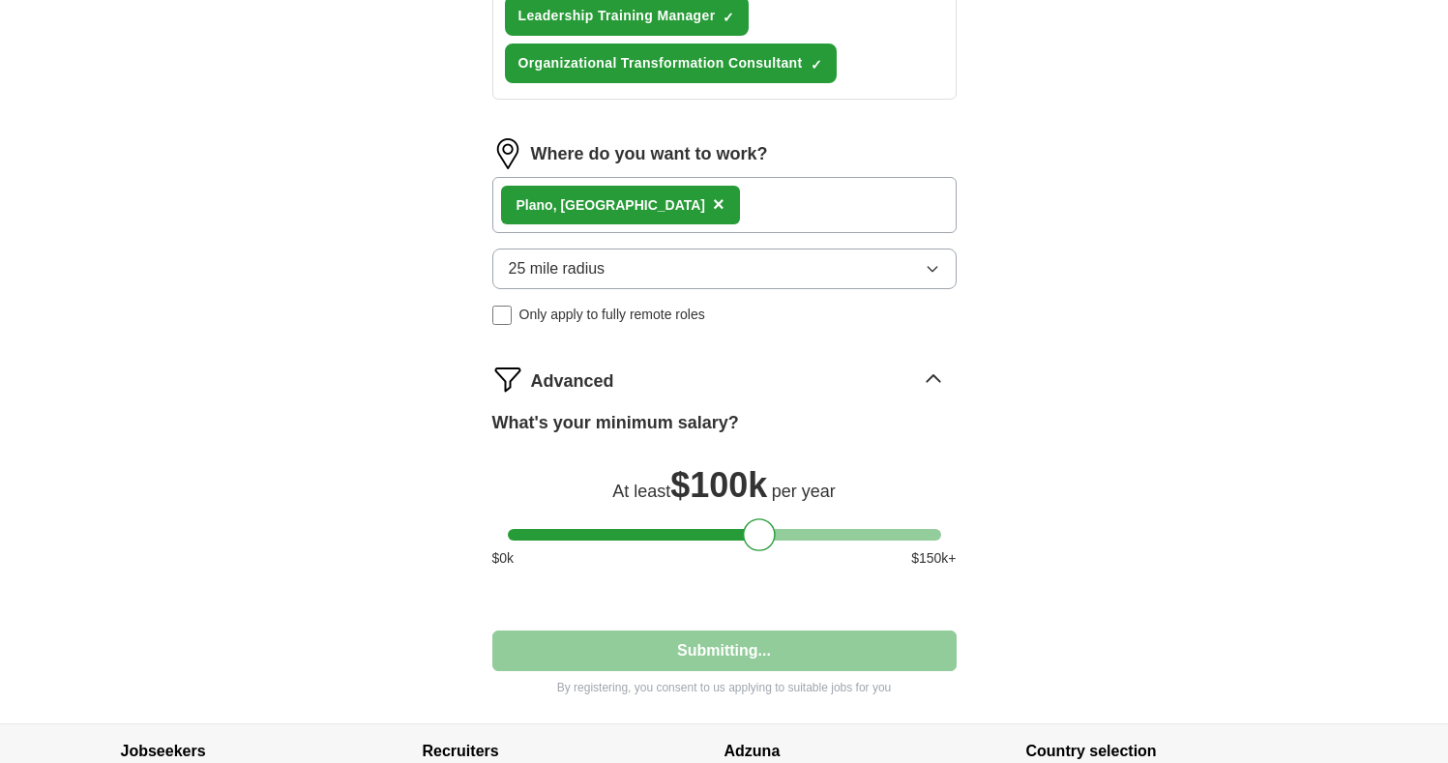
select select "**"
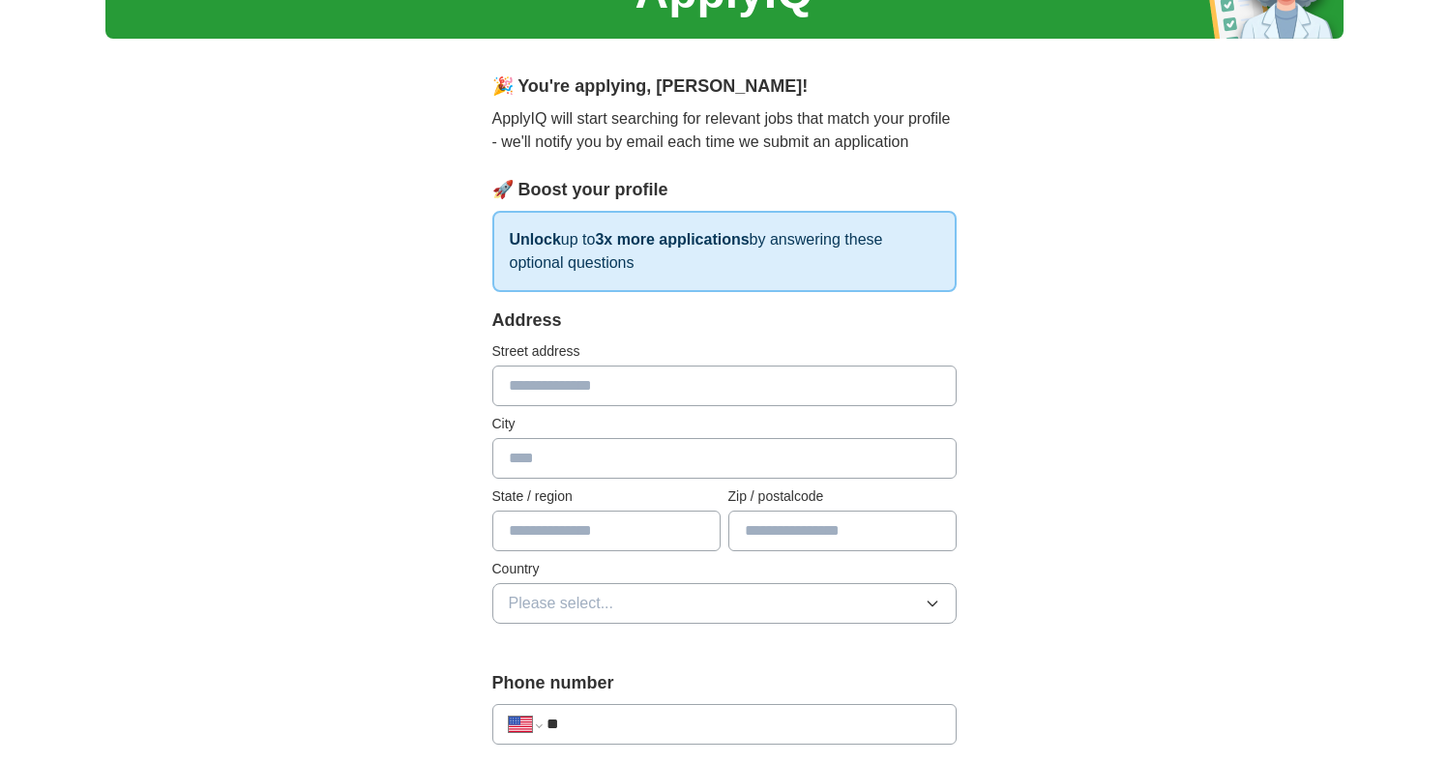
scroll to position [120, 0]
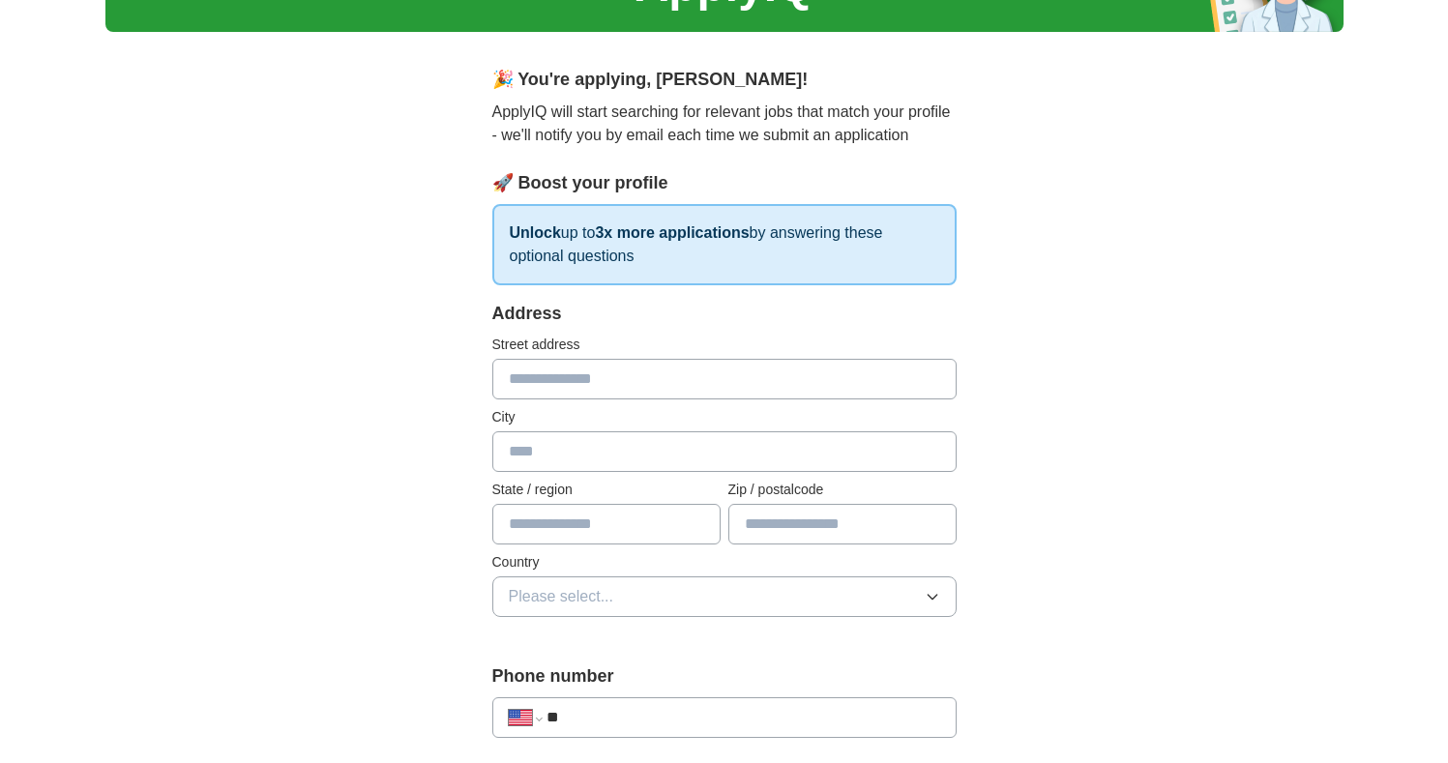
click at [526, 375] on input "text" at bounding box center [724, 379] width 464 height 41
type input "**********"
type input "****"
type input "*****"
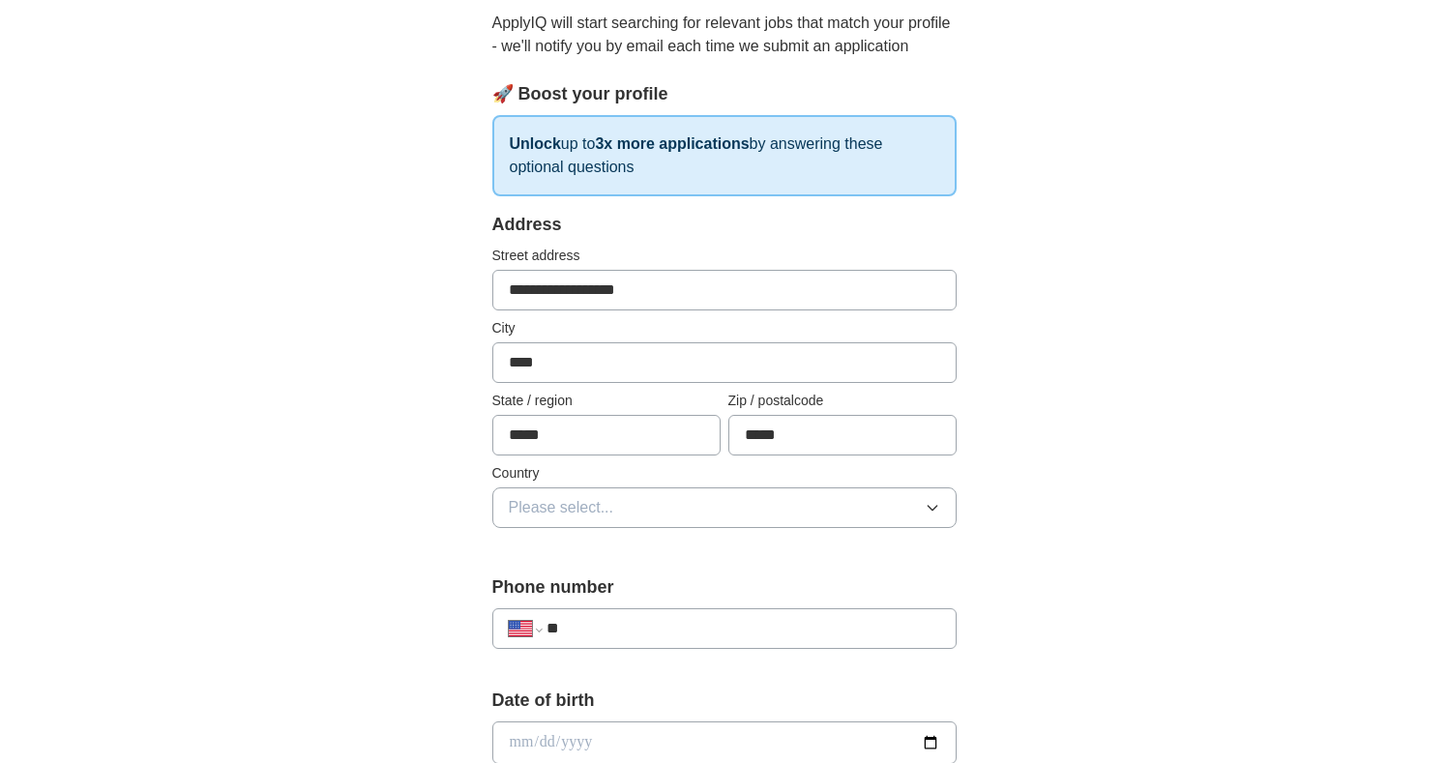
scroll to position [393, 0]
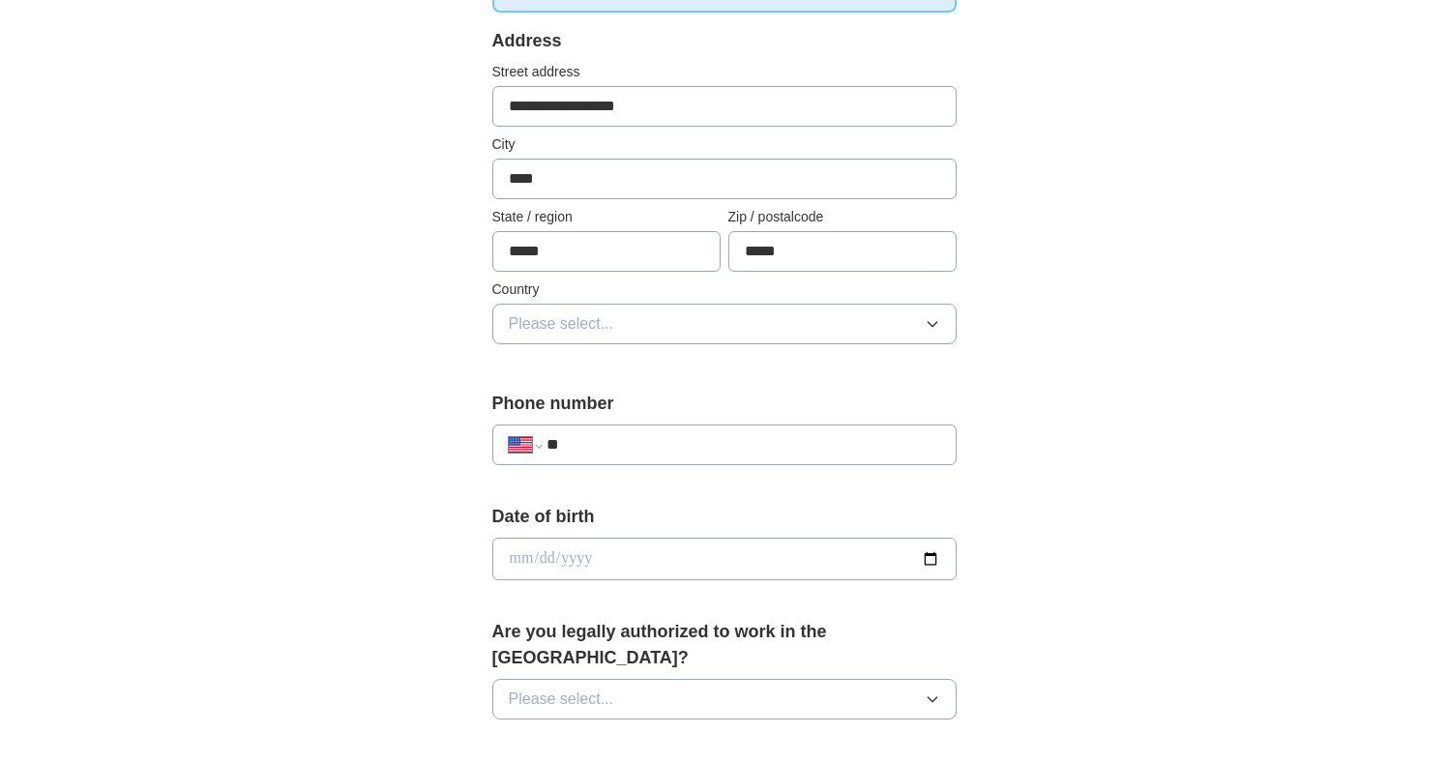
click at [570, 325] on span "Please select..." at bounding box center [561, 323] width 105 height 23
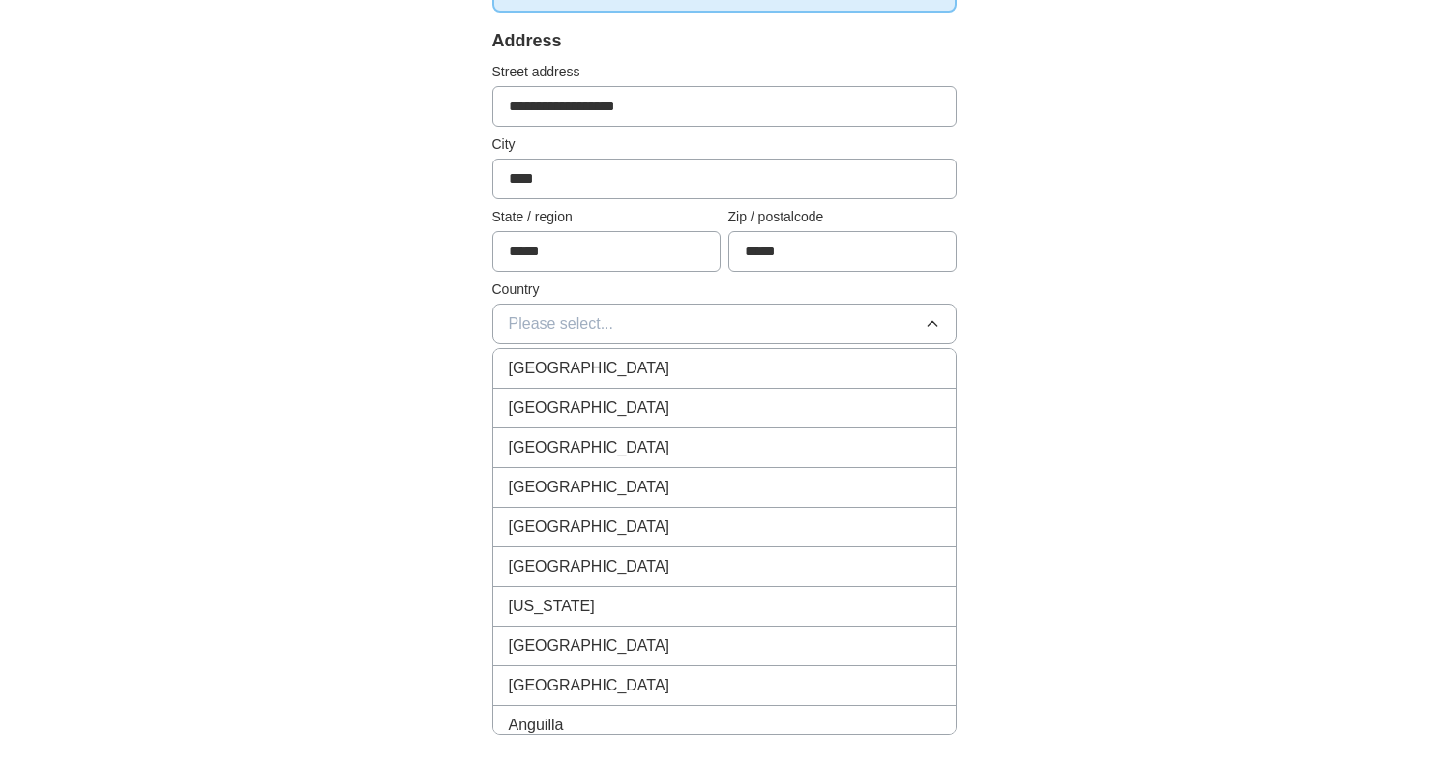
click at [560, 421] on li "[GEOGRAPHIC_DATA]" at bounding box center [724, 409] width 462 height 40
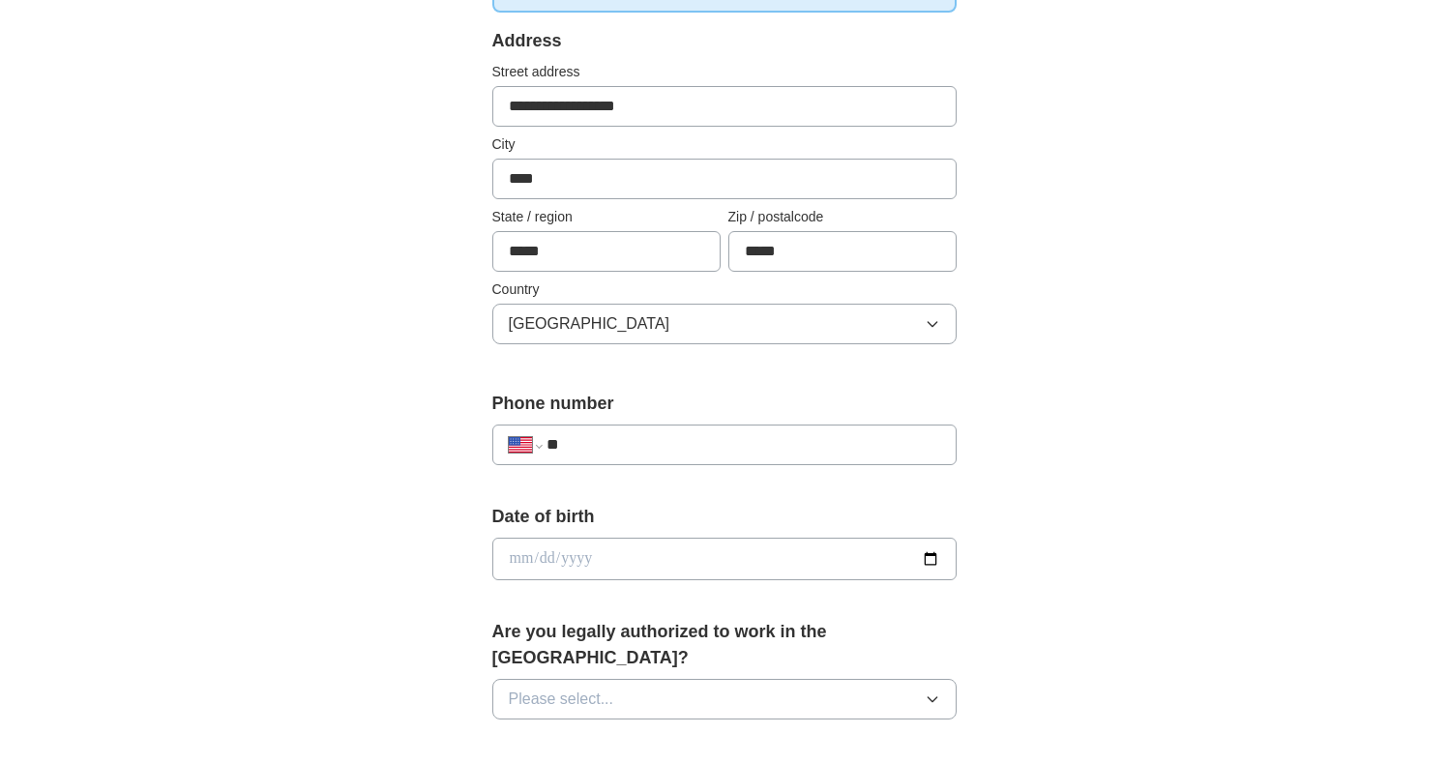
click at [424, 440] on div "**********" at bounding box center [724, 601] width 619 height 1652
click at [620, 448] on input "**" at bounding box center [742, 444] width 393 height 23
type input "**********"
click at [609, 546] on input "date" at bounding box center [724, 559] width 464 height 43
type input "**********"
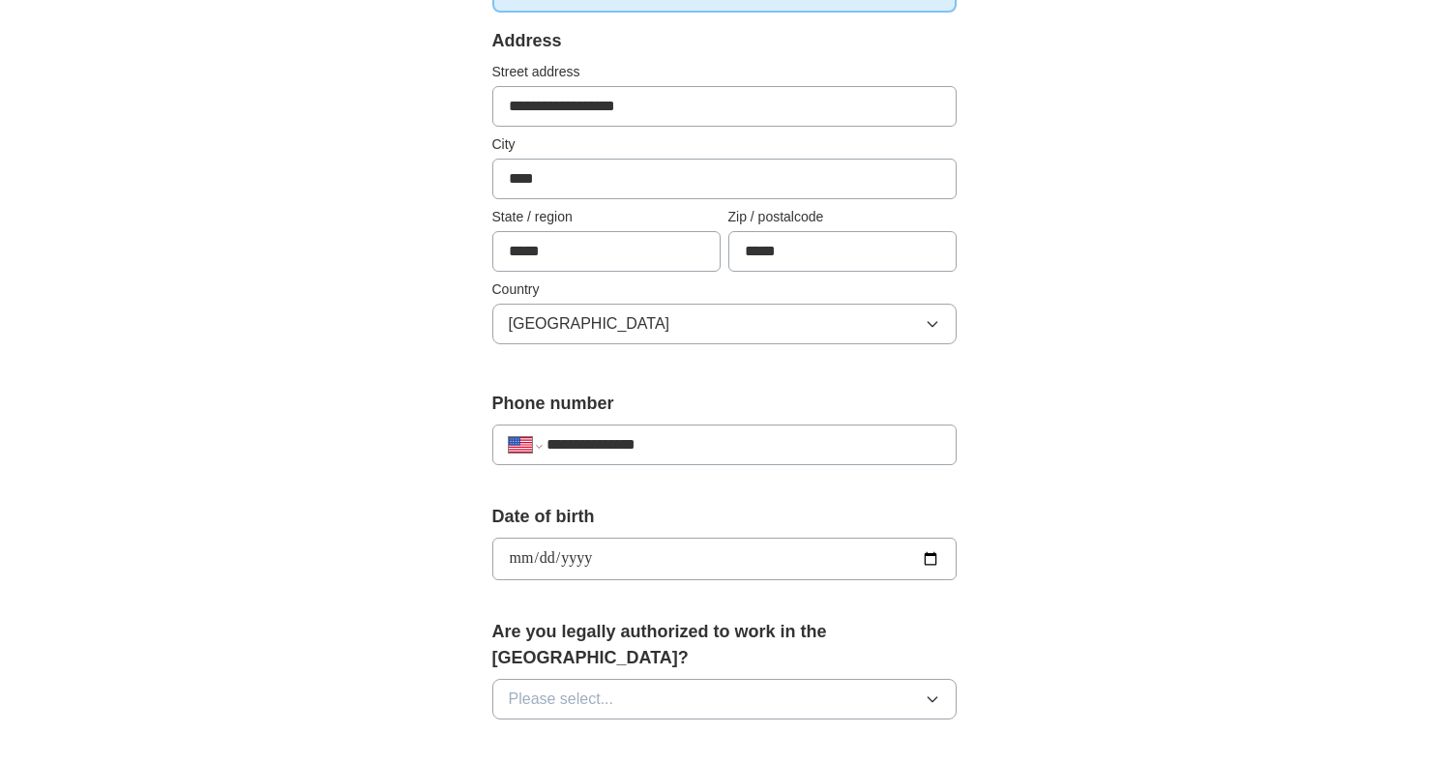
click at [581, 687] on span "Please select..." at bounding box center [561, 698] width 105 height 23
click at [570, 732] on div "Yes" at bounding box center [724, 743] width 431 height 23
click at [433, 666] on div "**********" at bounding box center [724, 601] width 619 height 1652
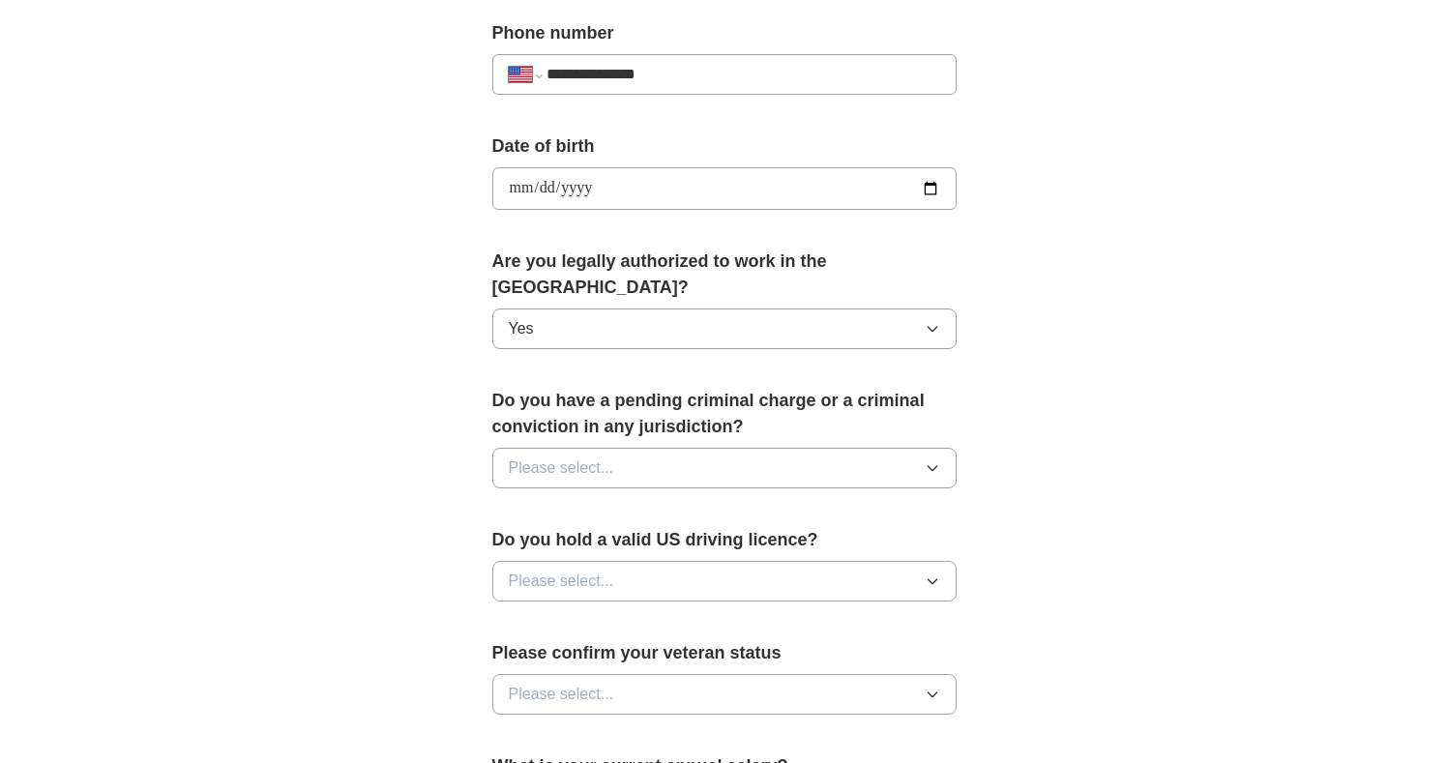
scroll to position [807, 0]
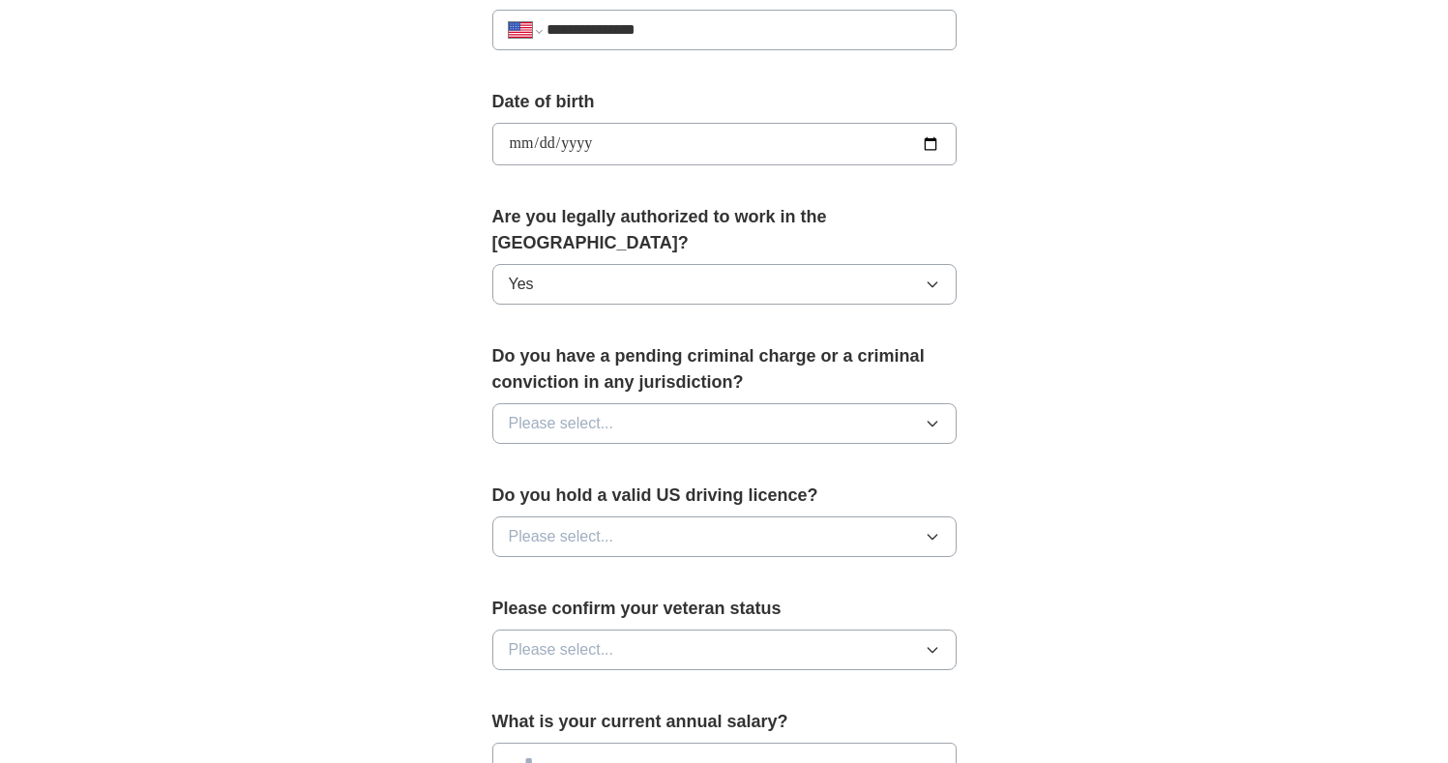
click at [616, 412] on button "Please select..." at bounding box center [724, 423] width 464 height 41
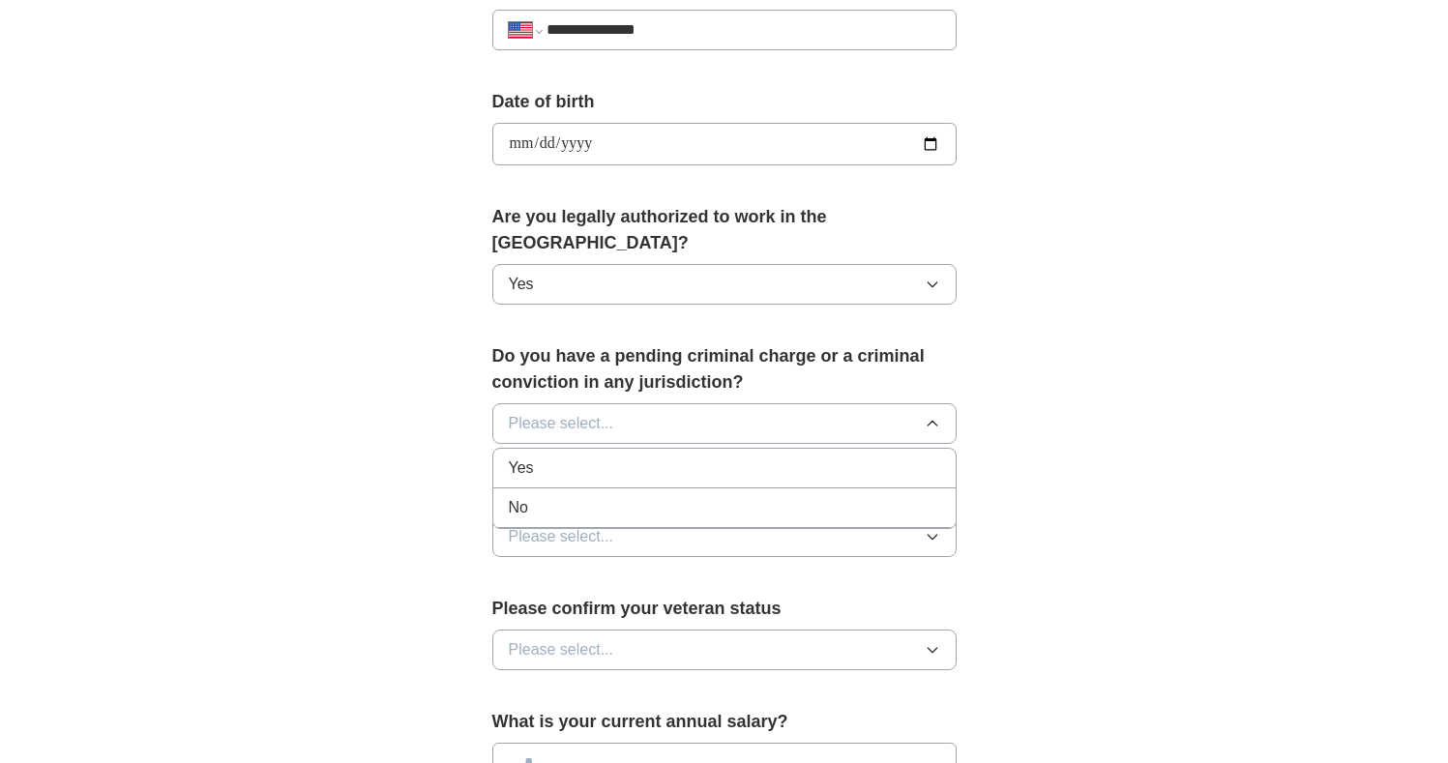
click at [606, 456] on div "Yes" at bounding box center [724, 467] width 431 height 23
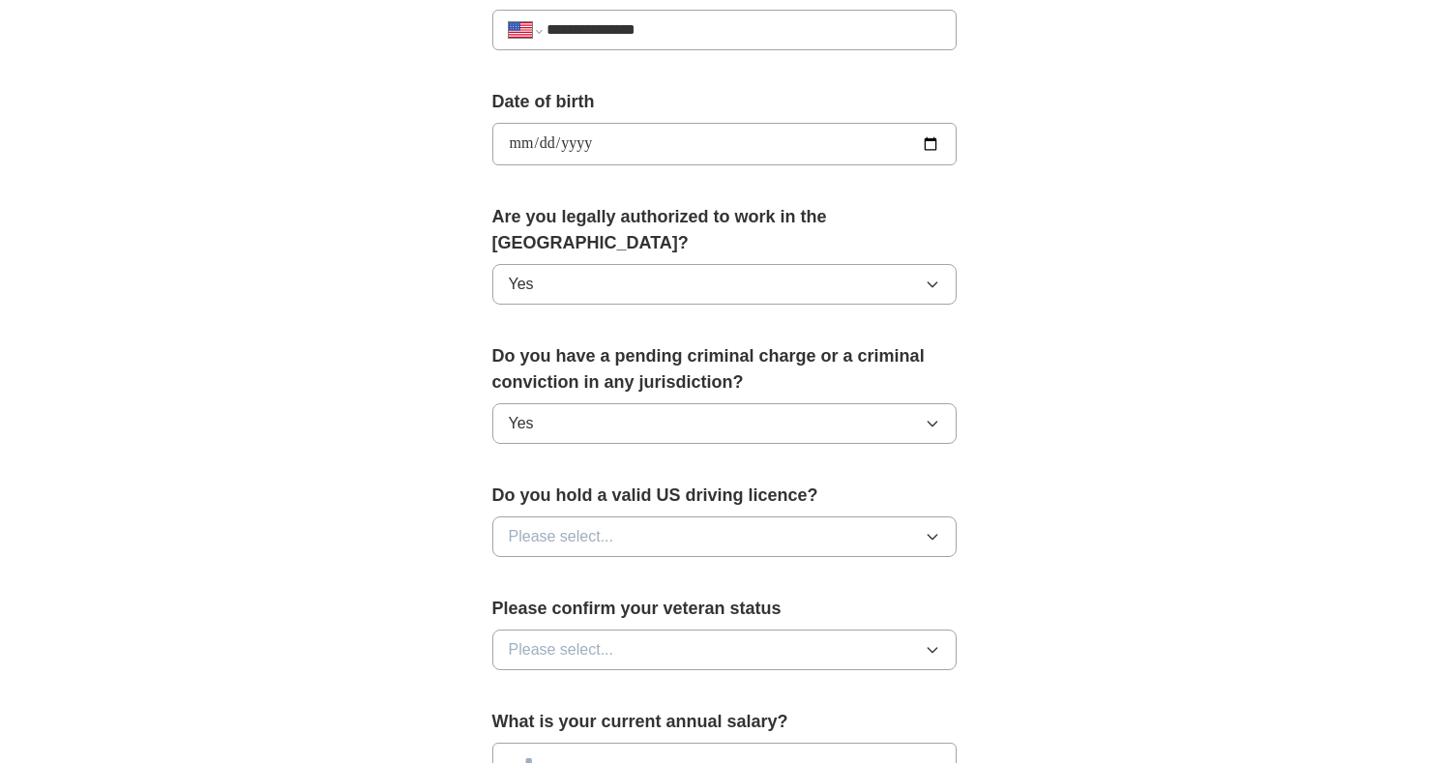
click at [612, 403] on button "Yes" at bounding box center [724, 423] width 464 height 41
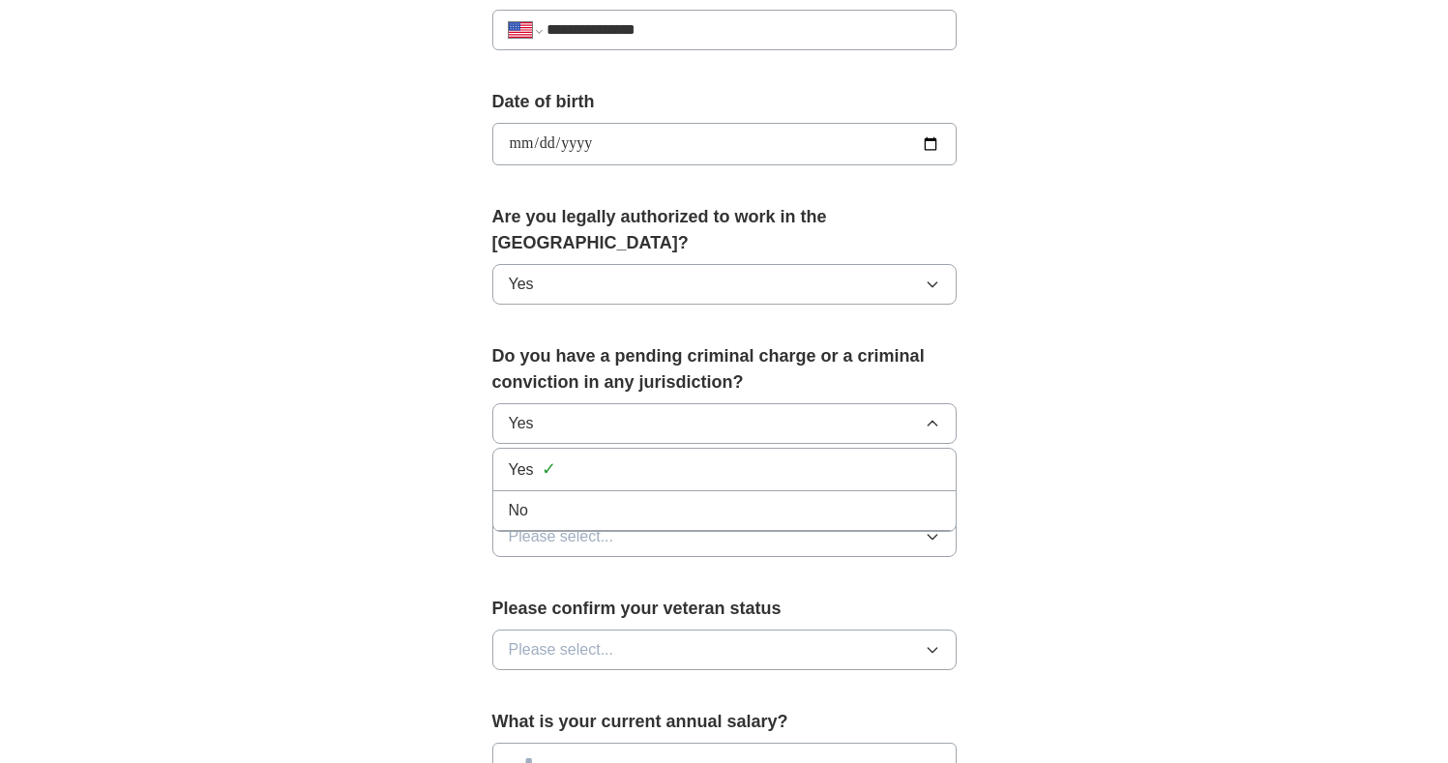
click at [589, 499] on div "No" at bounding box center [724, 510] width 431 height 23
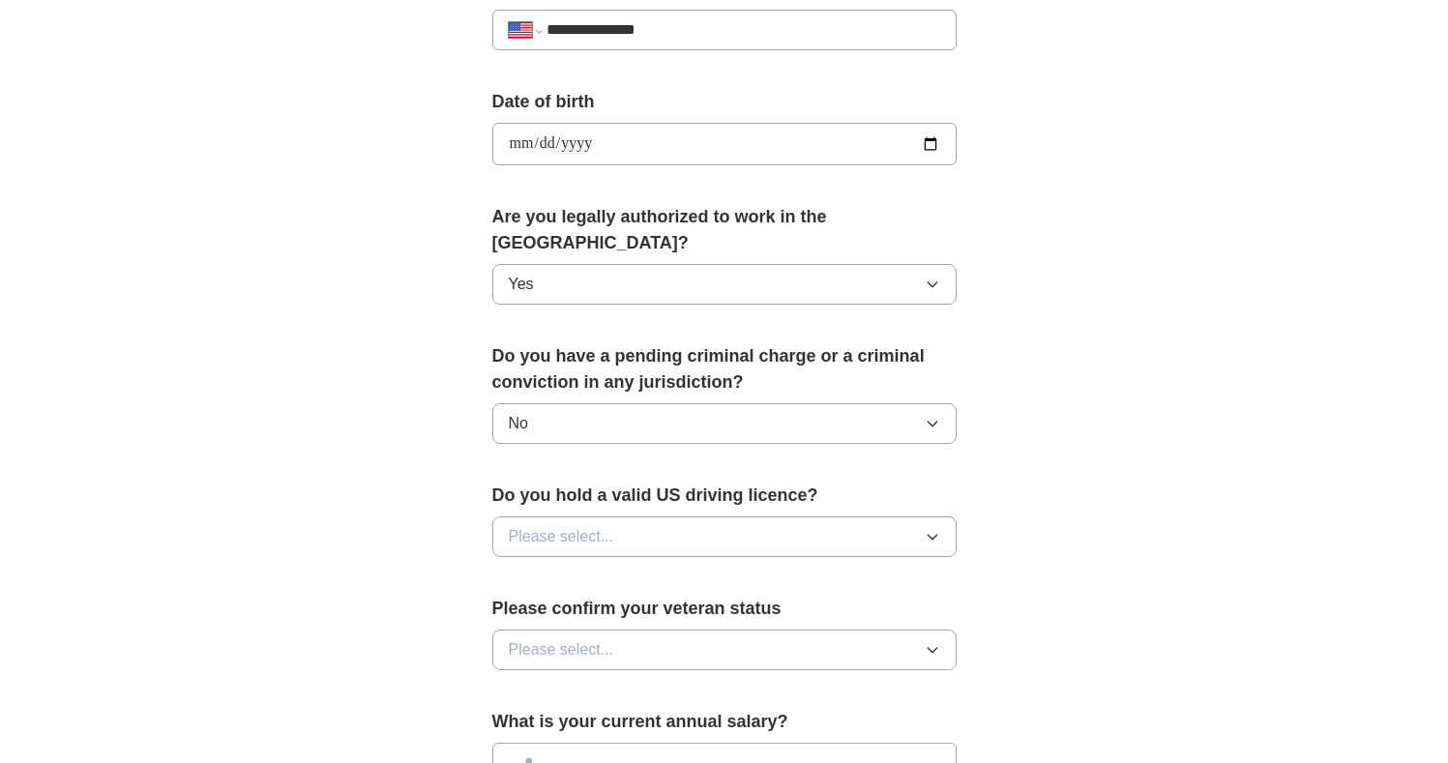
click at [400, 432] on div "**********" at bounding box center [724, 132] width 1238 height 1761
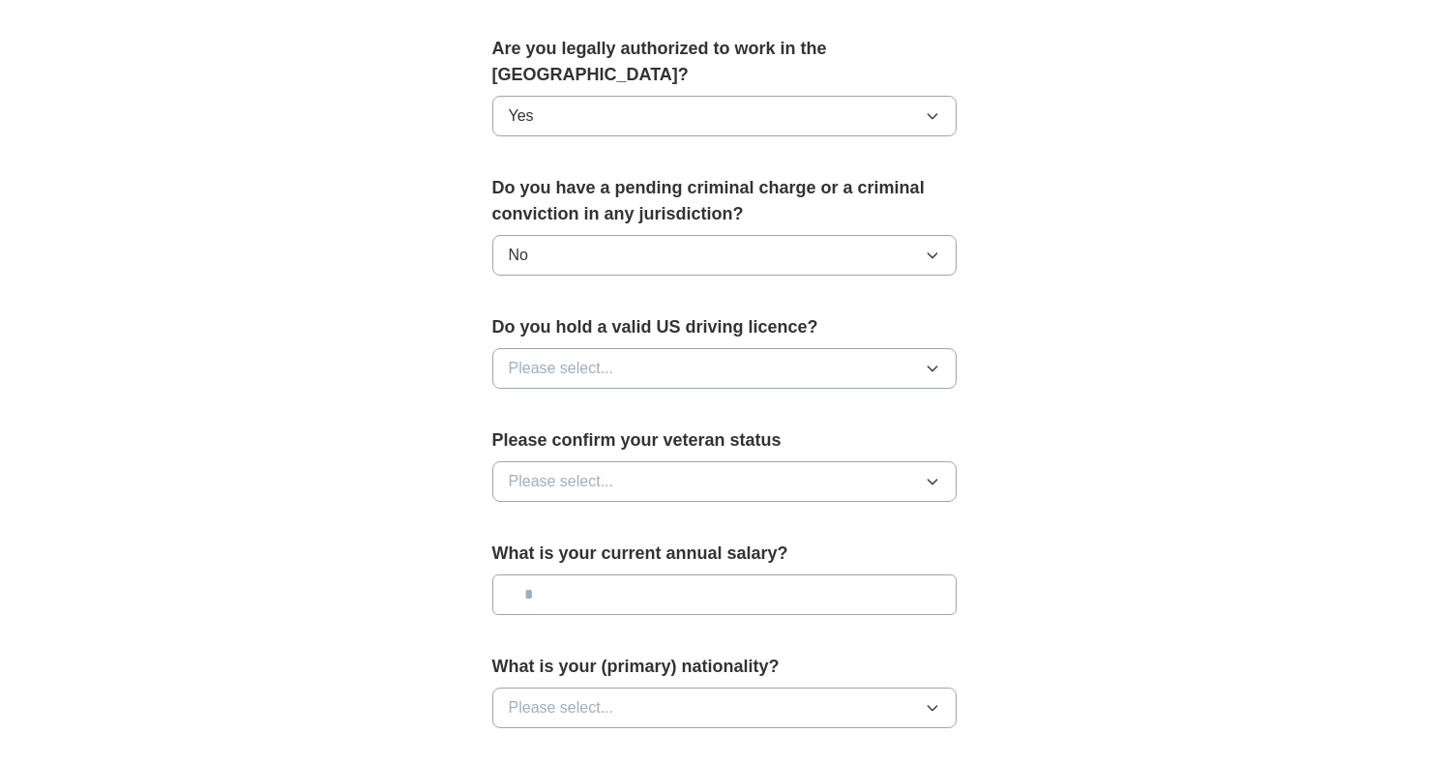
scroll to position [986, 0]
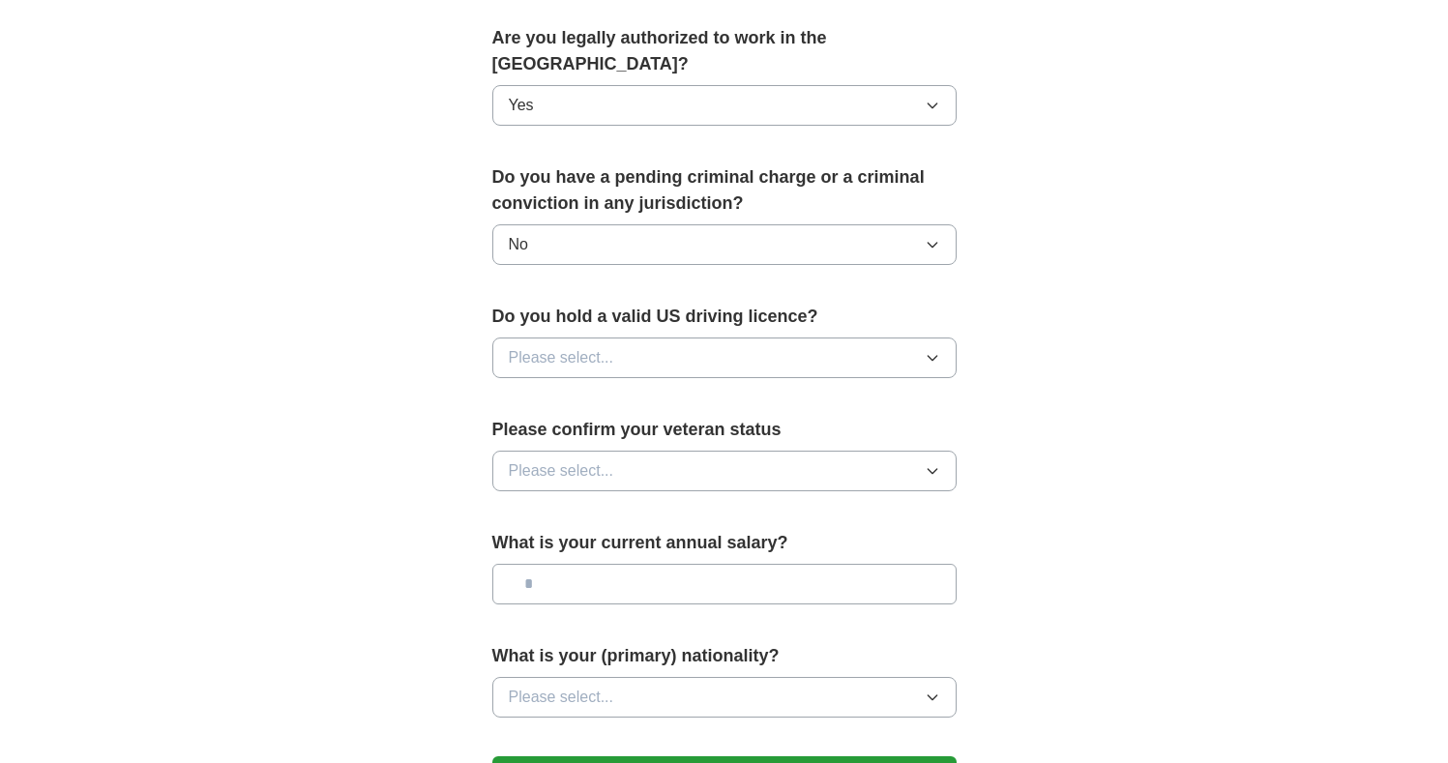
click at [563, 346] on span "Please select..." at bounding box center [561, 357] width 105 height 23
click at [550, 391] on div "Yes" at bounding box center [724, 402] width 431 height 23
click at [447, 410] on div "**********" at bounding box center [724, 7] width 619 height 1652
click at [566, 459] on span "Please select..." at bounding box center [561, 470] width 105 height 23
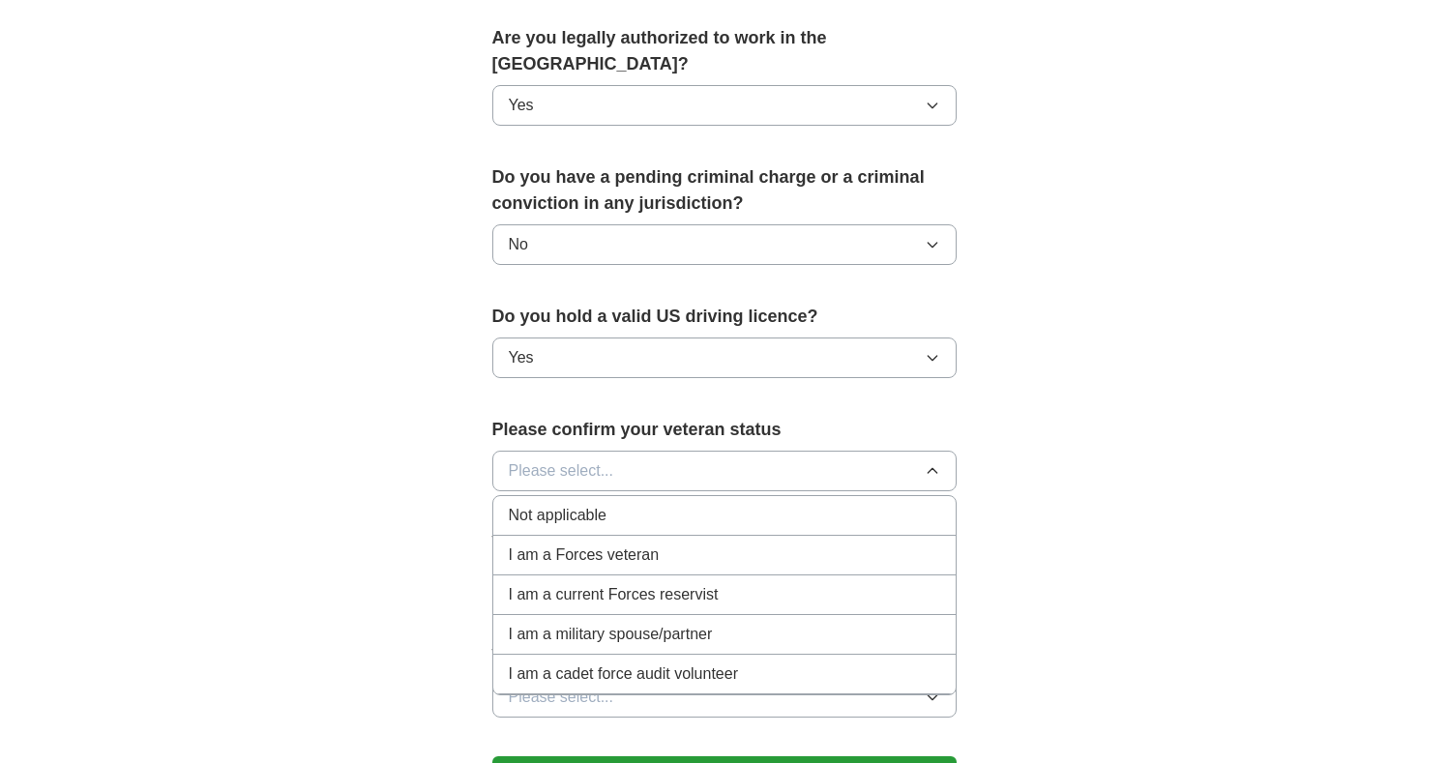
click at [555, 504] on span "Not applicable" at bounding box center [558, 515] width 98 height 23
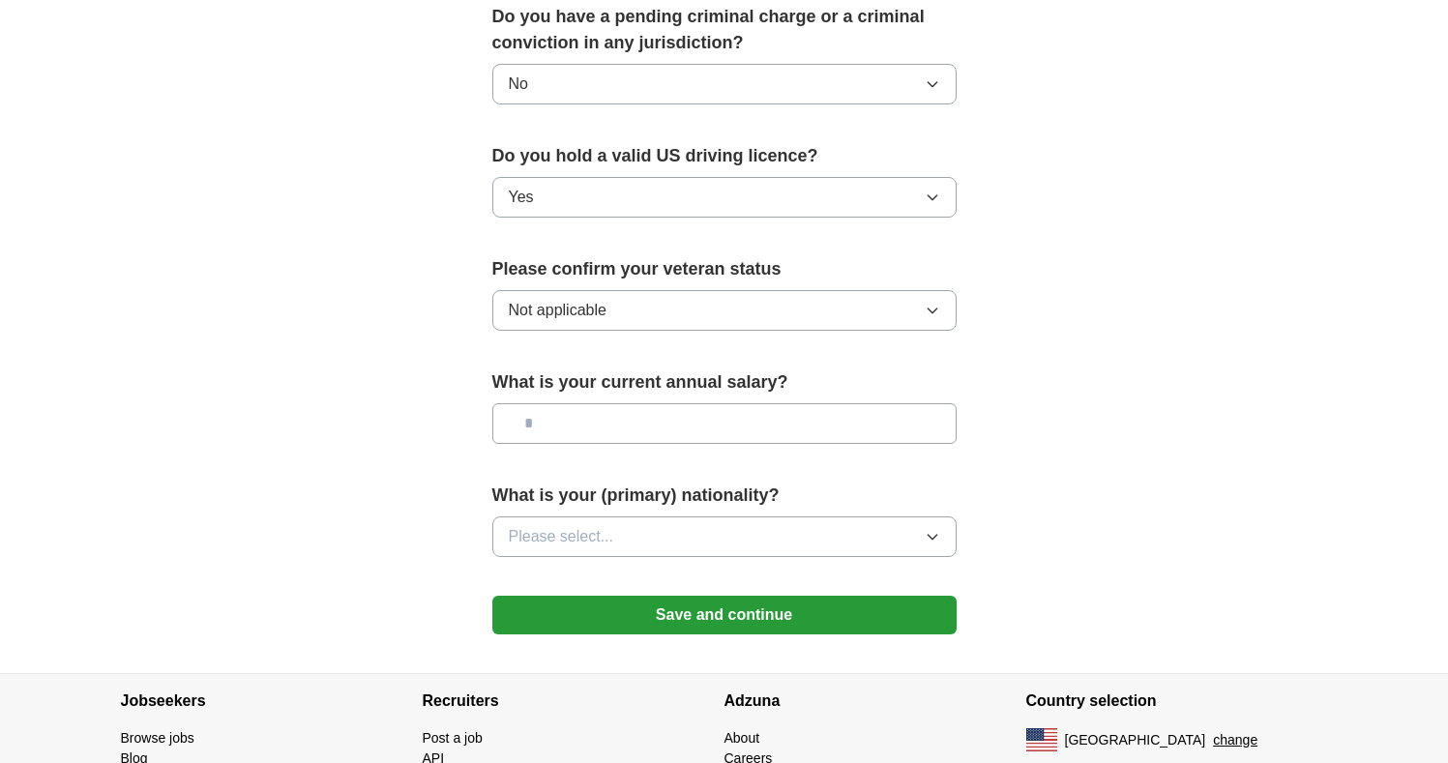
scroll to position [1174, 0]
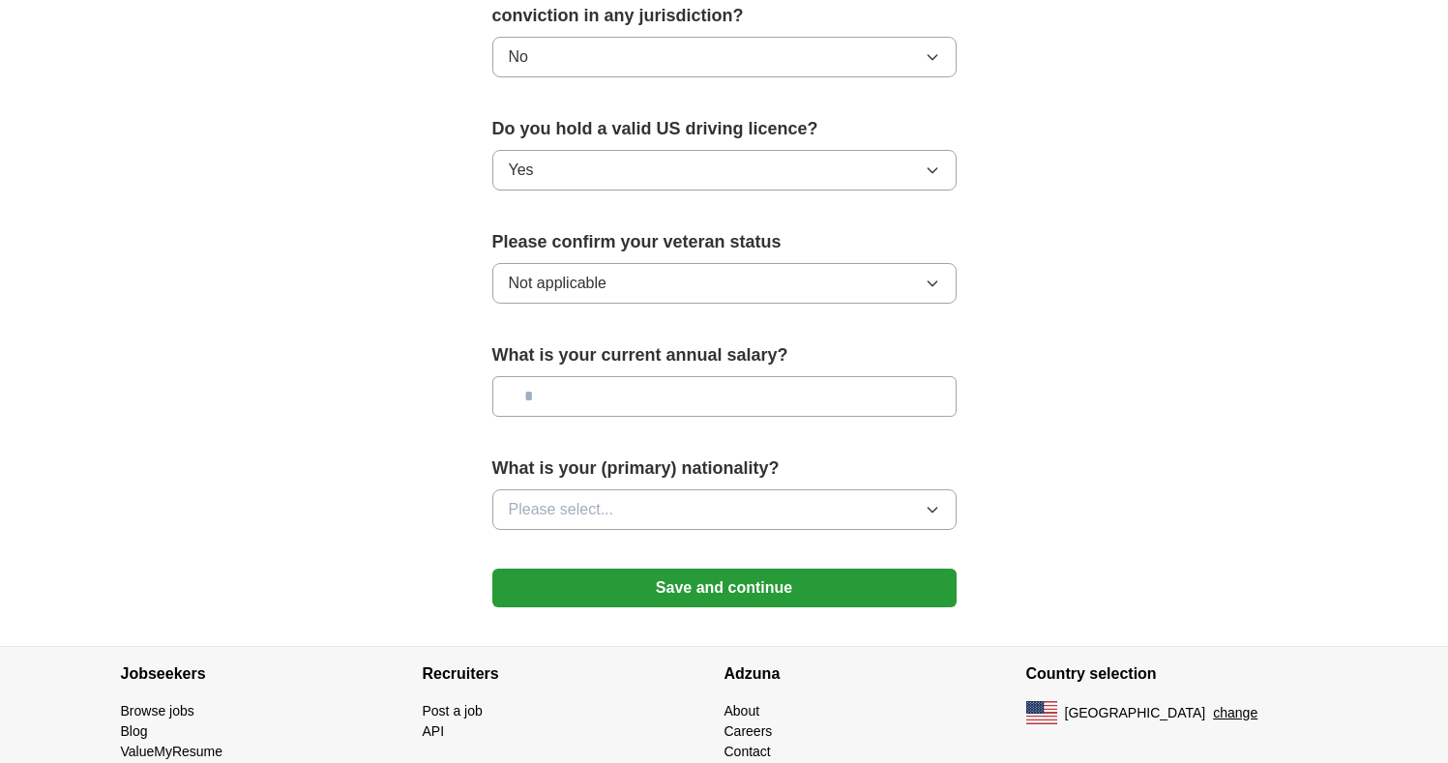
click at [575, 380] on input "text" at bounding box center [724, 396] width 464 height 41
type input "********"
click at [558, 498] on span "Please select..." at bounding box center [561, 509] width 105 height 23
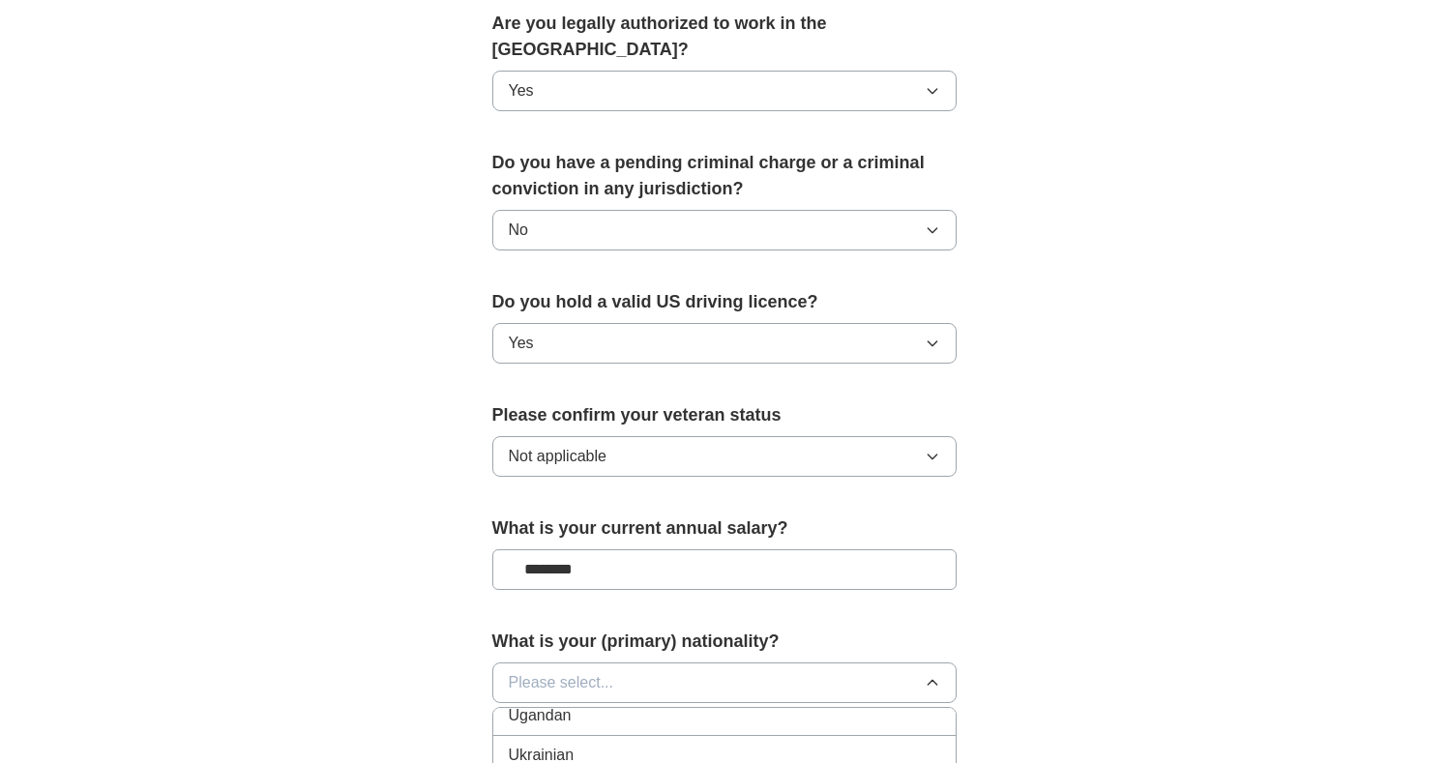
scroll to position [1065, 0]
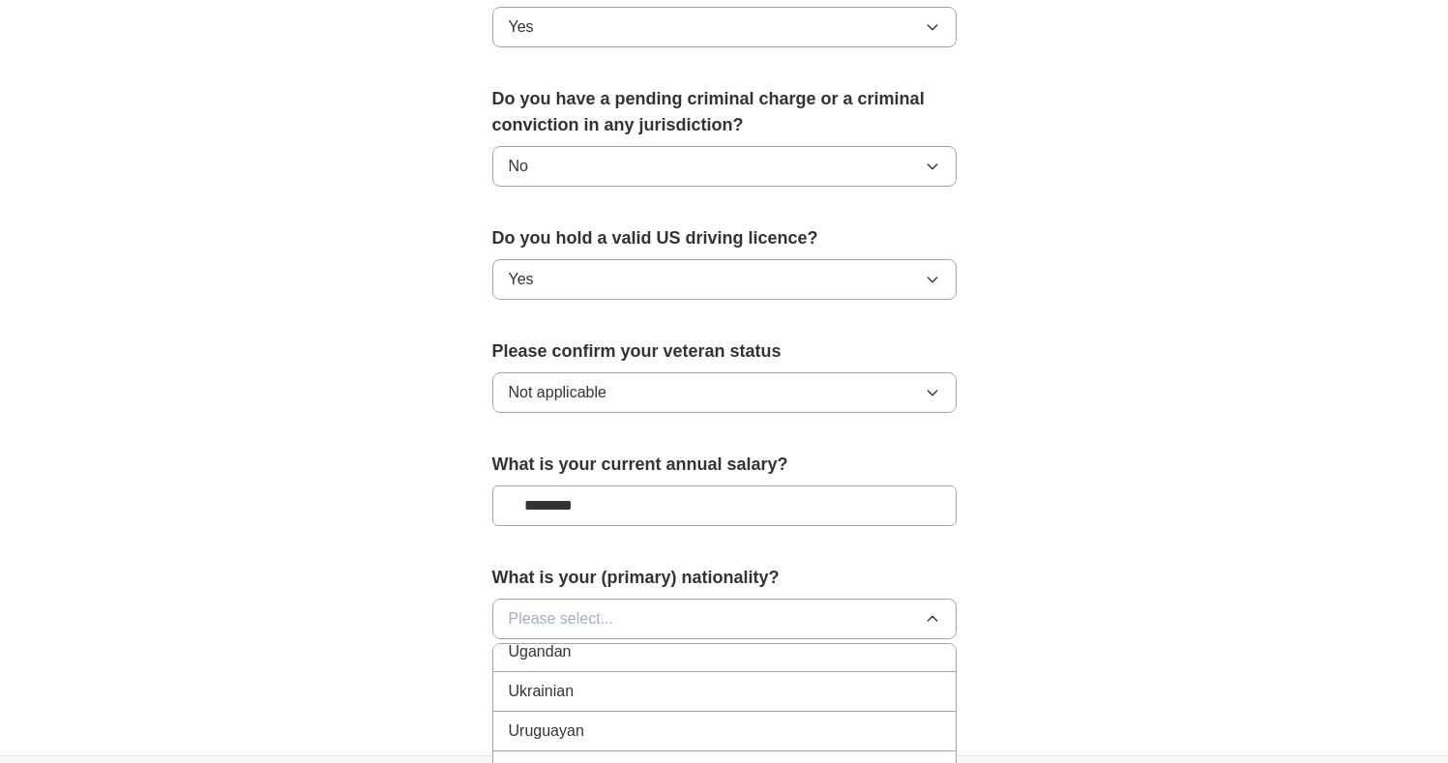
click at [934, 611] on icon "button" at bounding box center [931, 618] width 15 height 15
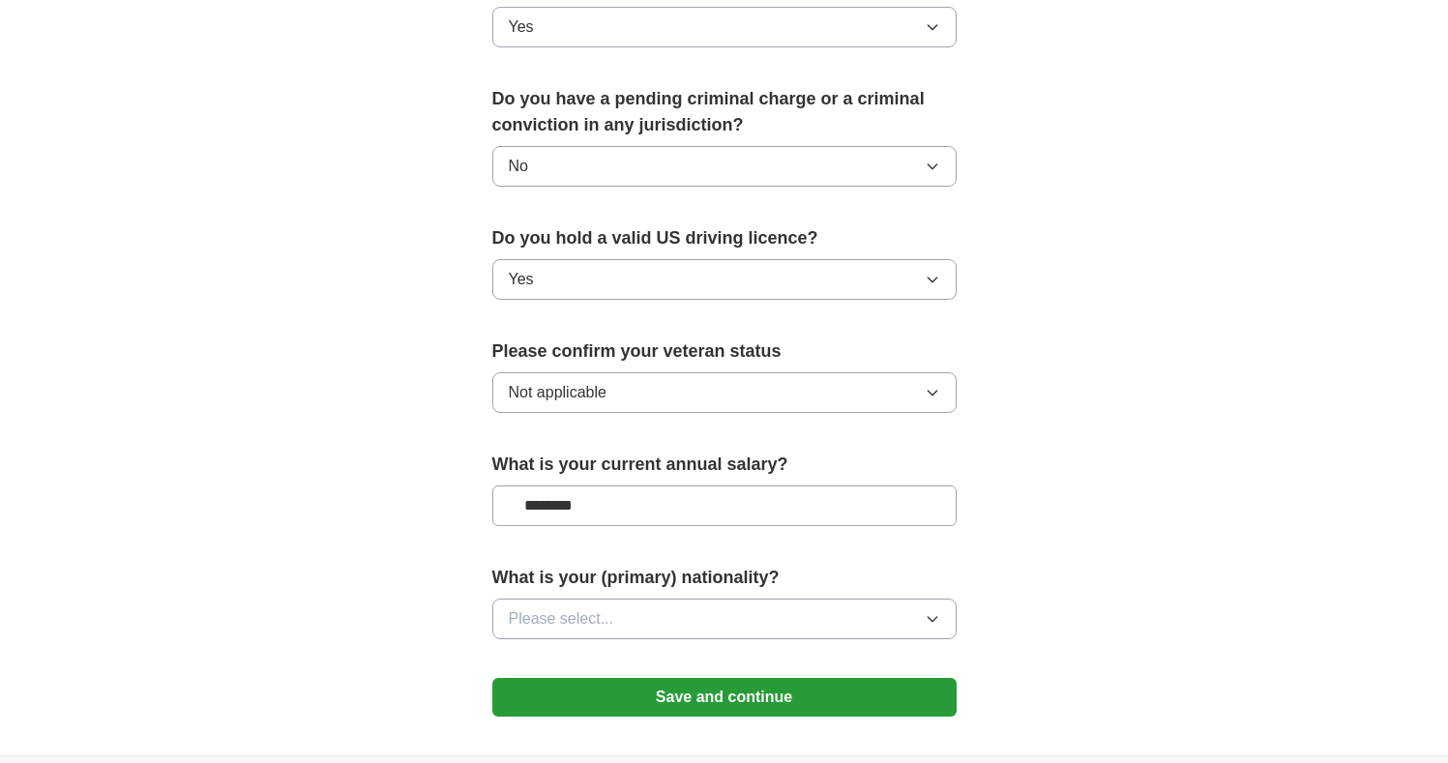
click at [946, 599] on button "Please select..." at bounding box center [724, 619] width 464 height 41
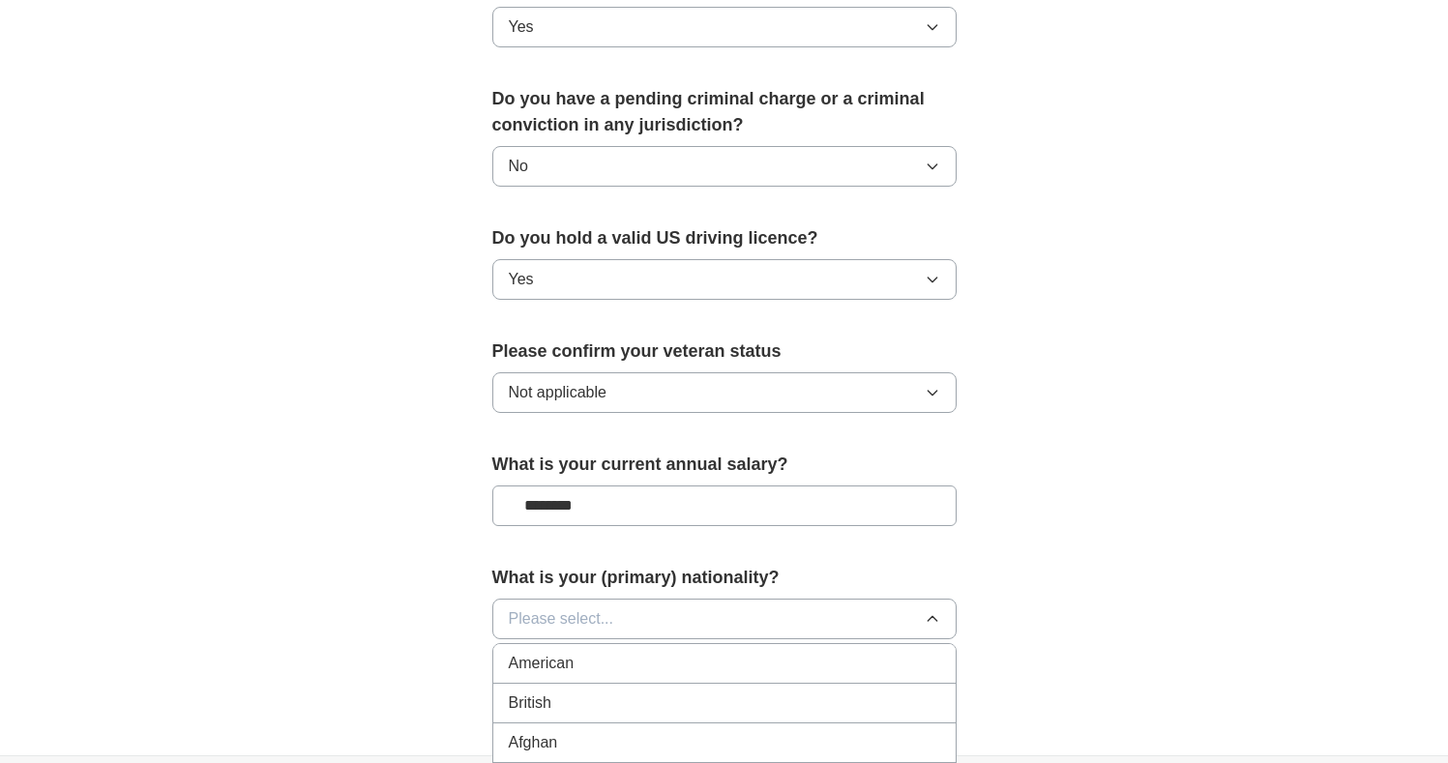
click at [790, 652] on div "American" at bounding box center [724, 663] width 431 height 23
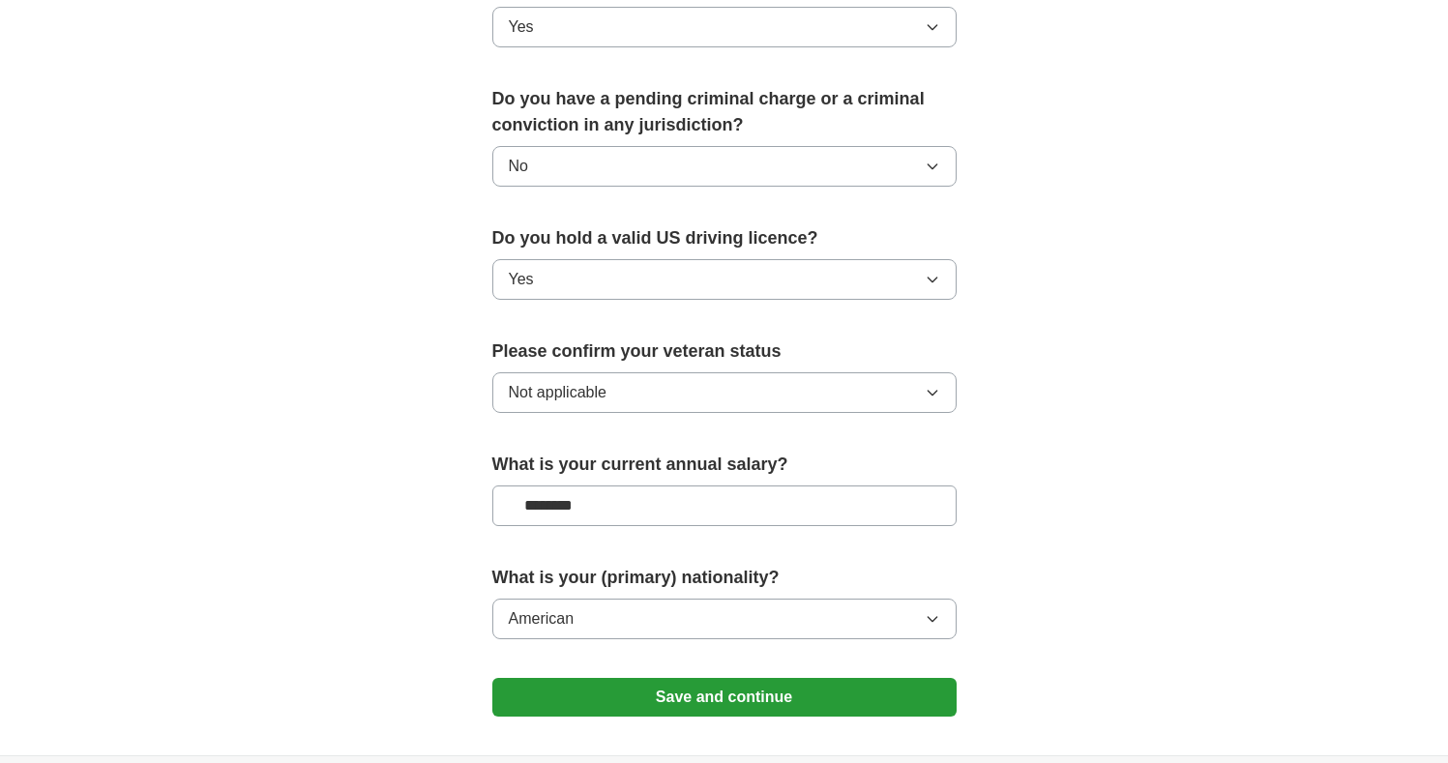
click at [775, 678] on button "Save and continue" at bounding box center [724, 697] width 464 height 39
